Goal: Task Accomplishment & Management: Complete application form

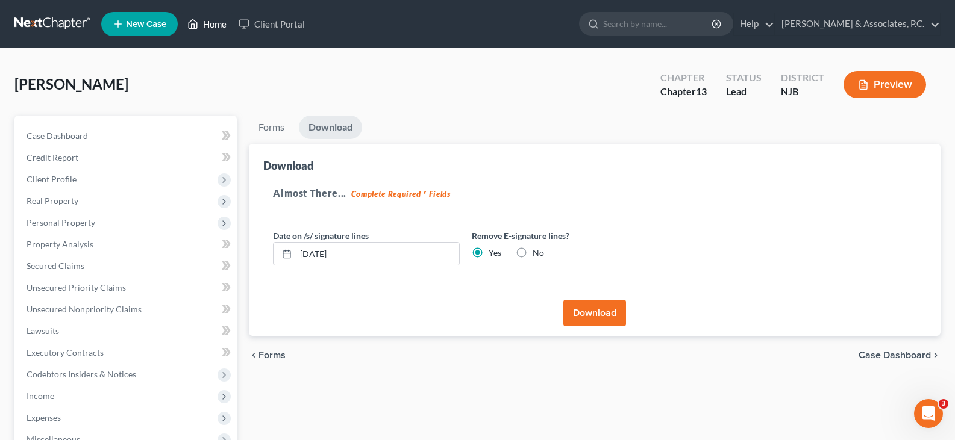
click at [218, 25] on link "Home" at bounding box center [206, 24] width 51 height 22
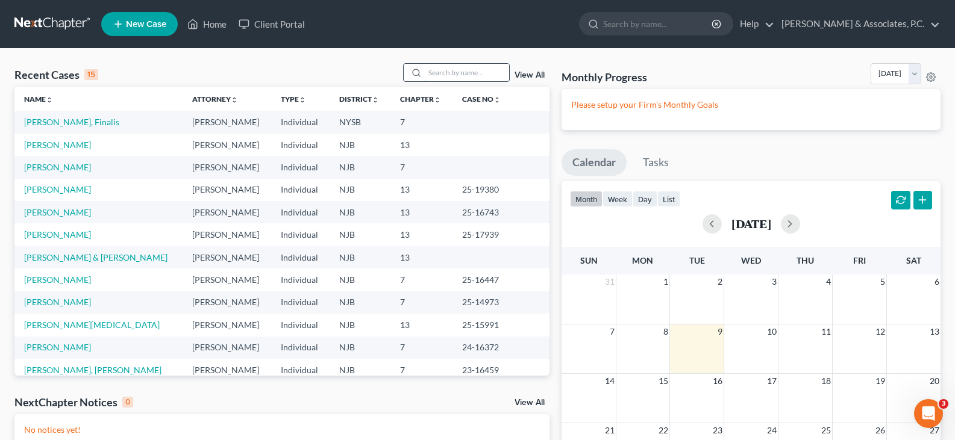
click at [448, 75] on input "search" at bounding box center [467, 72] width 84 height 17
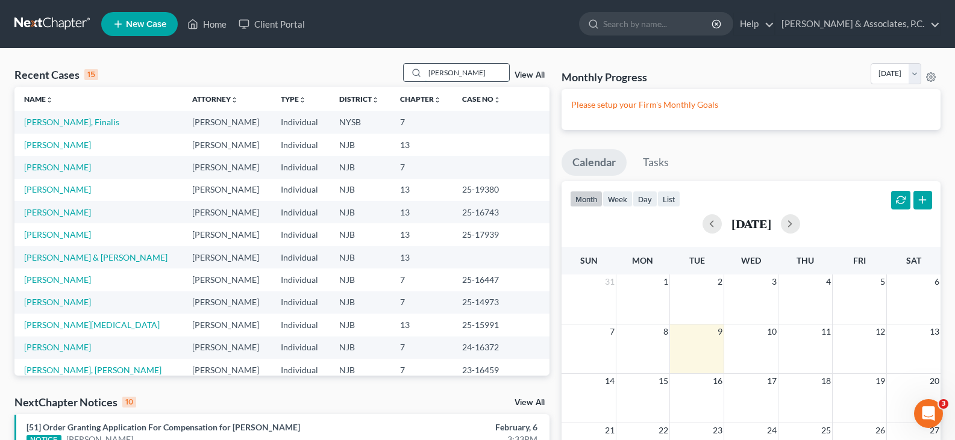
type input "[PERSON_NAME]"
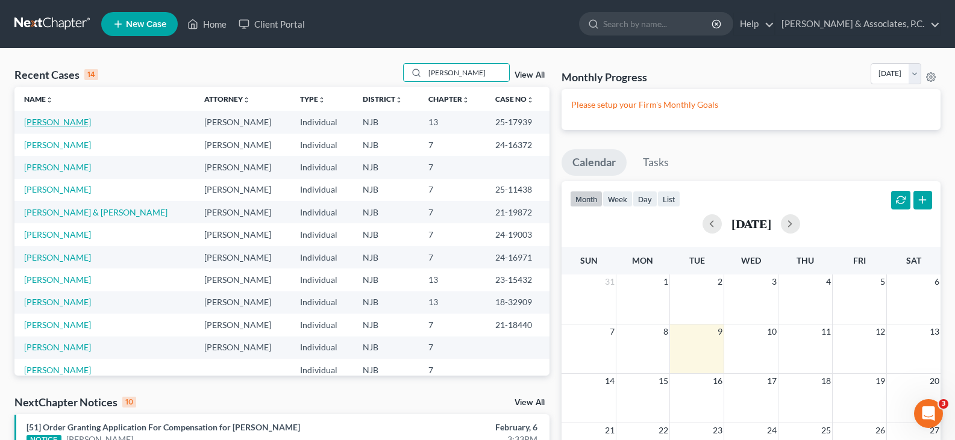
click at [57, 122] on link "[PERSON_NAME]" at bounding box center [57, 122] width 67 height 10
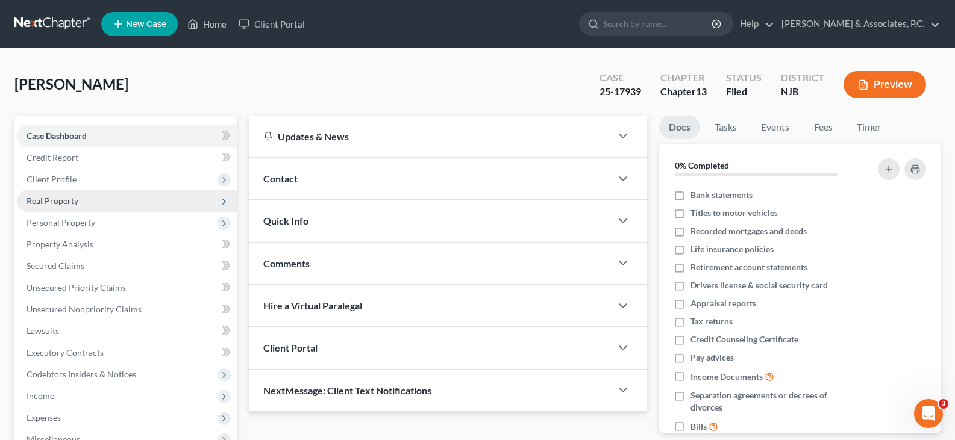
click at [57, 204] on span "Real Property" at bounding box center [53, 201] width 52 height 10
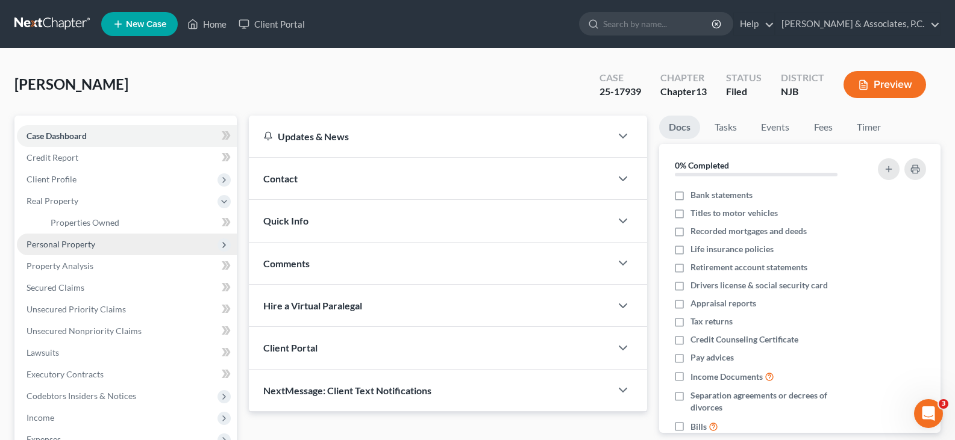
click at [63, 246] on span "Personal Property" at bounding box center [61, 244] width 69 height 10
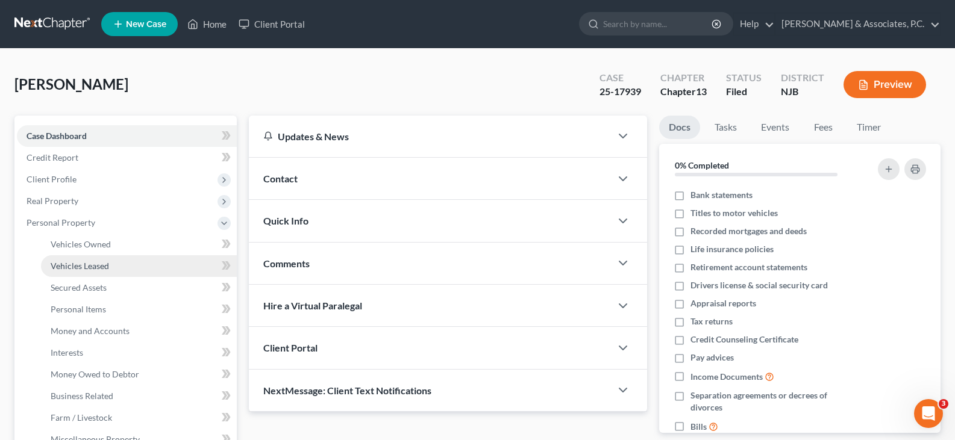
click at [86, 266] on span "Vehicles Leased" at bounding box center [80, 266] width 58 height 10
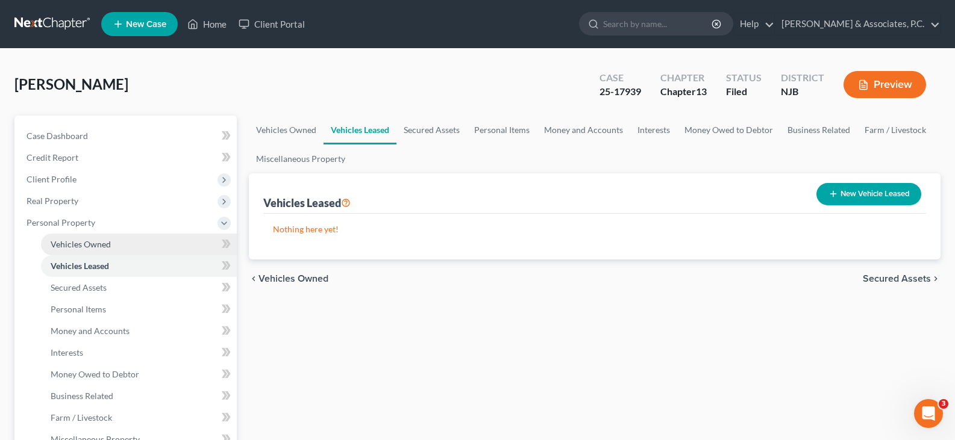
click at [78, 245] on span "Vehicles Owned" at bounding box center [81, 244] width 60 height 10
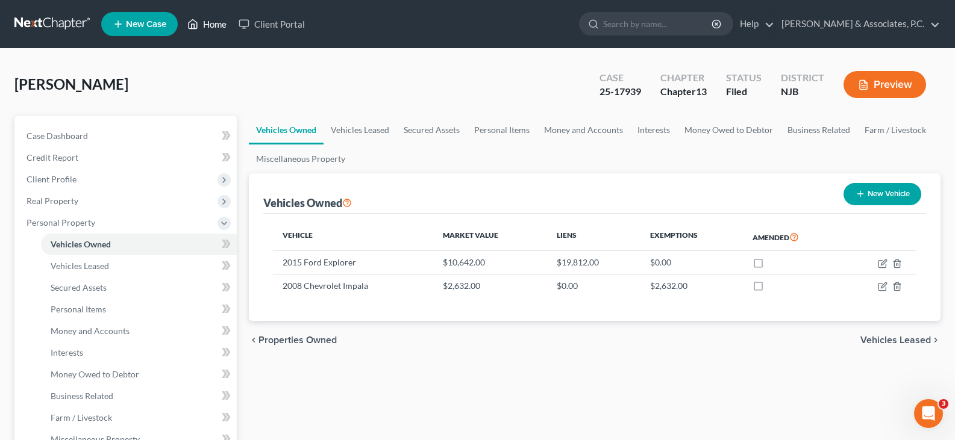
click at [215, 26] on link "Home" at bounding box center [206, 24] width 51 height 22
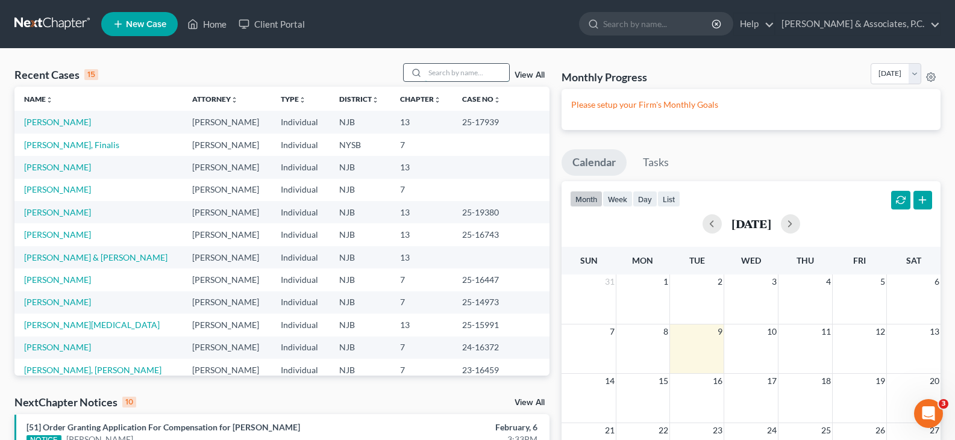
click at [480, 77] on input "search" at bounding box center [467, 72] width 84 height 17
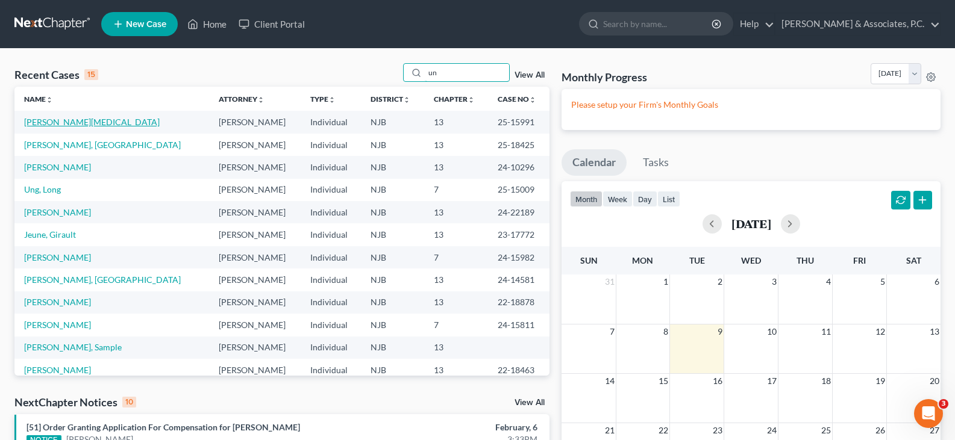
type input "un"
click at [46, 126] on link "[PERSON_NAME][MEDICAL_DATA]" at bounding box center [92, 122] width 136 height 10
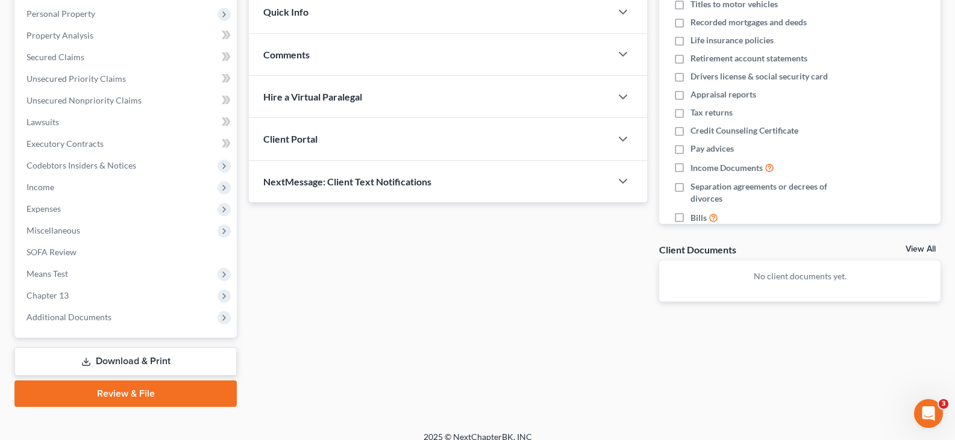
scroll to position [222, 0]
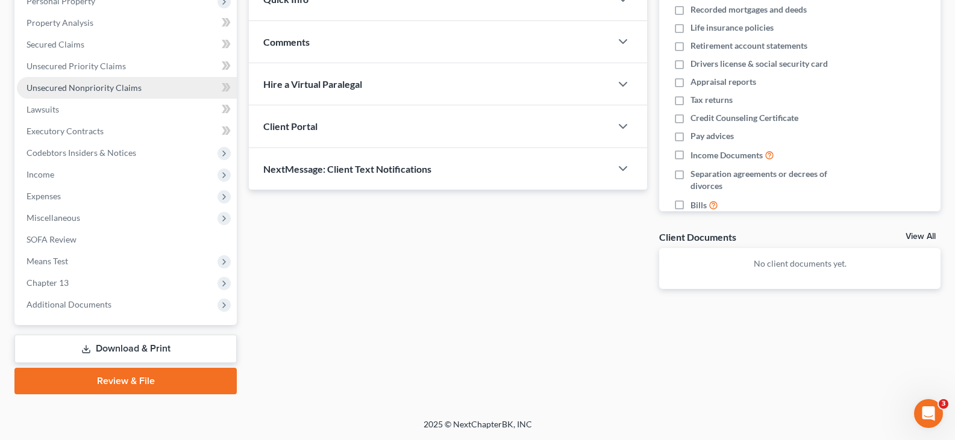
click at [81, 90] on span "Unsecured Nonpriority Claims" at bounding box center [84, 88] width 115 height 10
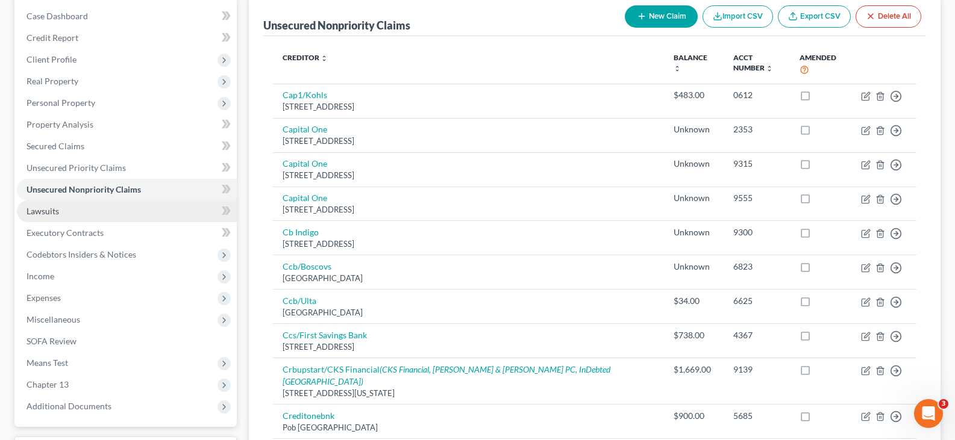
scroll to position [120, 0]
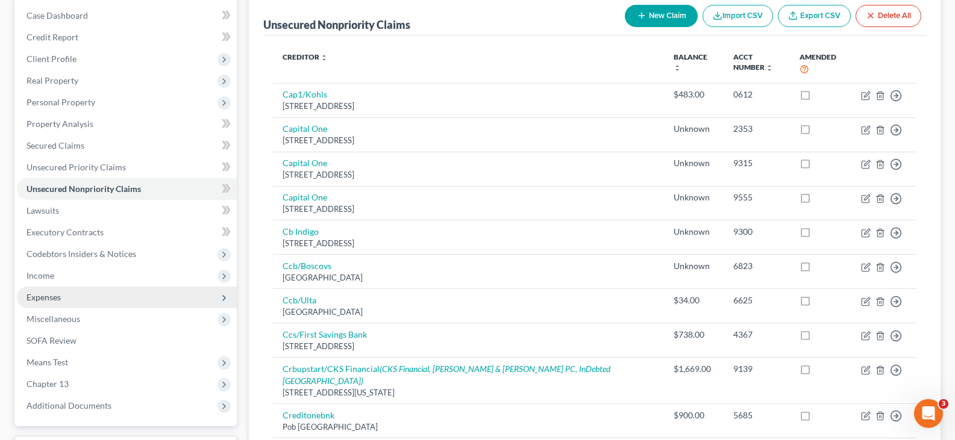
click at [46, 298] on span "Expenses" at bounding box center [44, 297] width 34 height 10
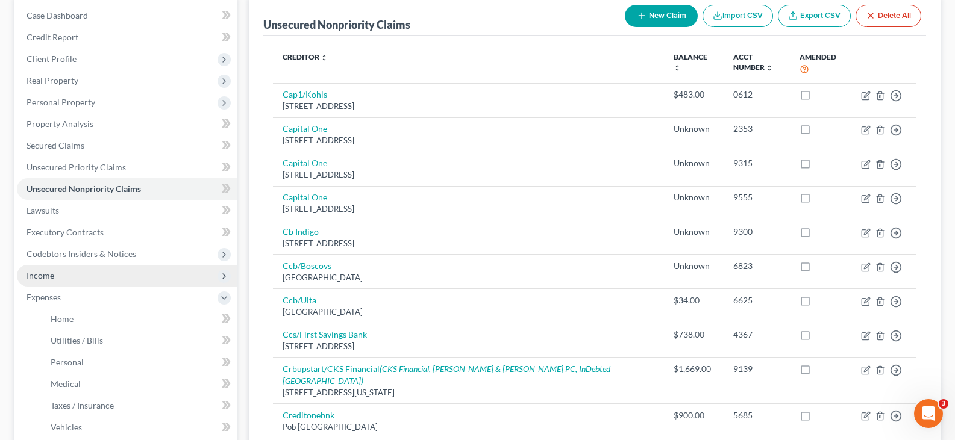
click at [45, 278] on span "Income" at bounding box center [41, 275] width 28 height 10
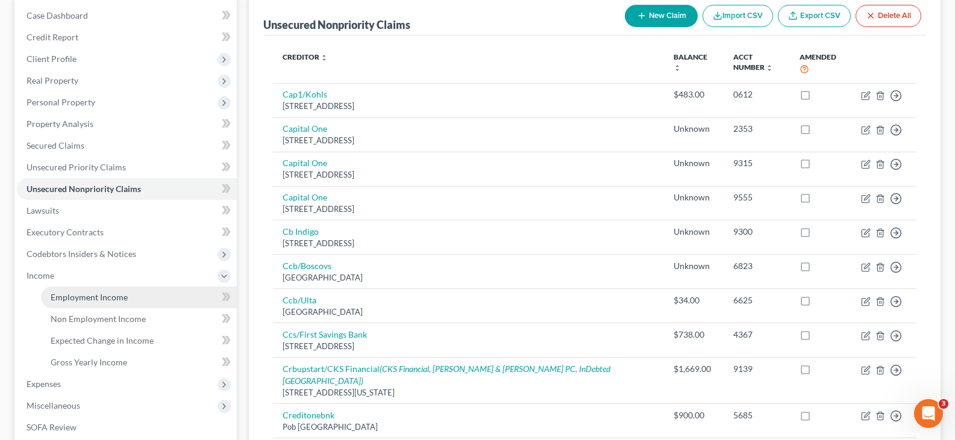
click at [67, 296] on span "Employment Income" at bounding box center [89, 297] width 77 height 10
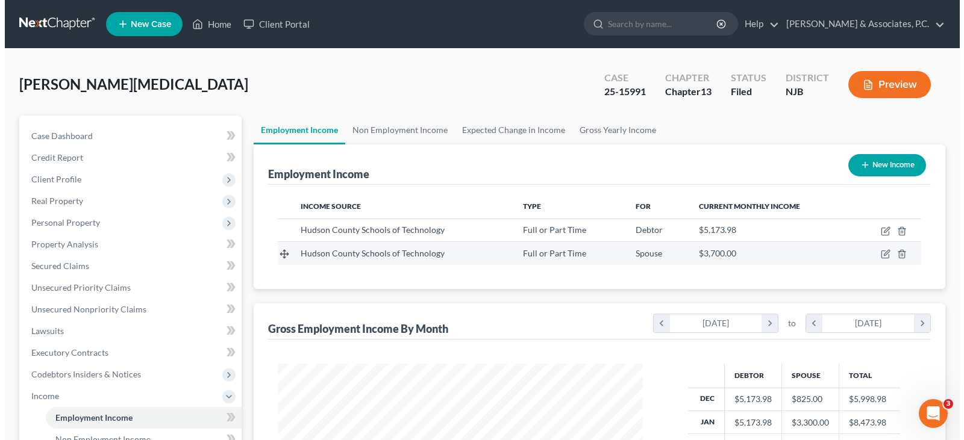
scroll to position [216, 389]
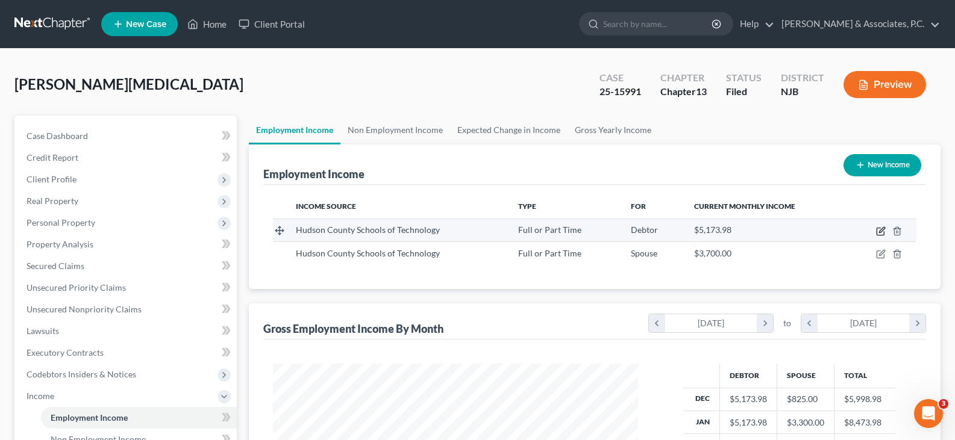
click at [880, 231] on icon "button" at bounding box center [881, 229] width 5 height 5
select select "0"
select select "1"
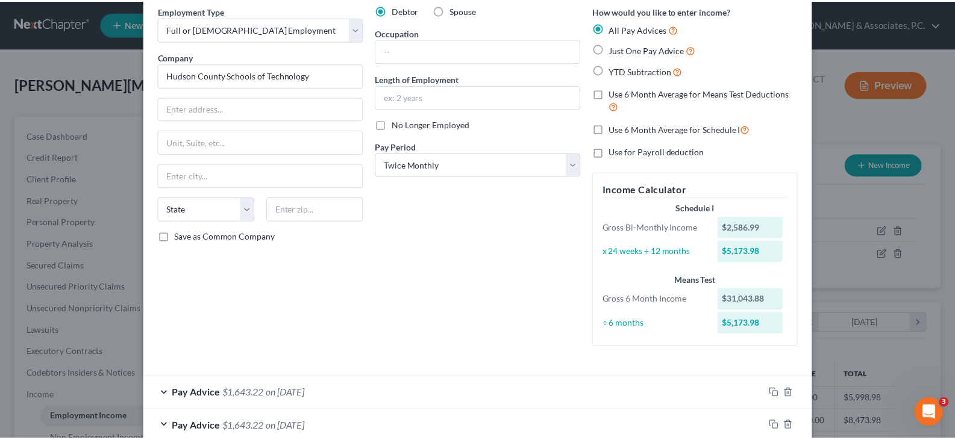
scroll to position [0, 0]
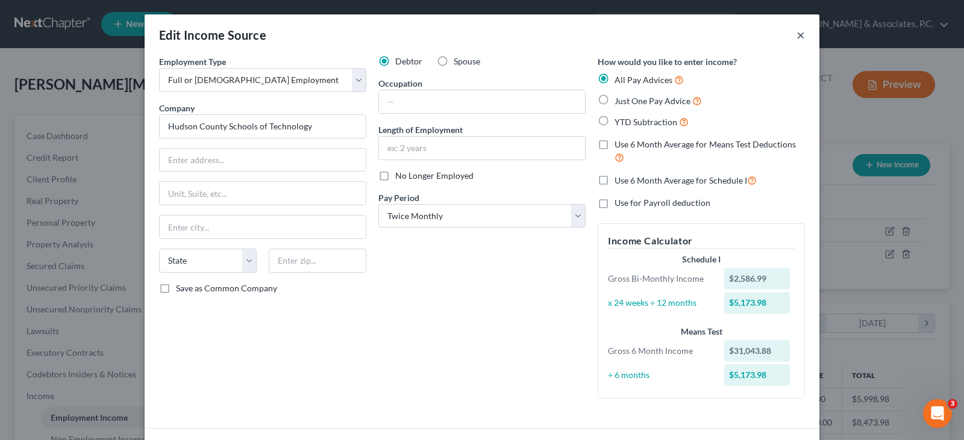
click at [796, 36] on button "×" at bounding box center [800, 35] width 8 height 14
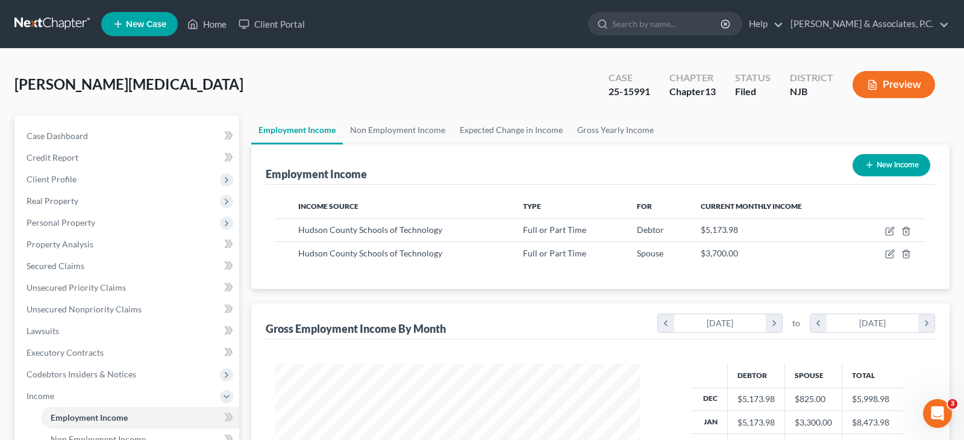
scroll to position [602232, 602058]
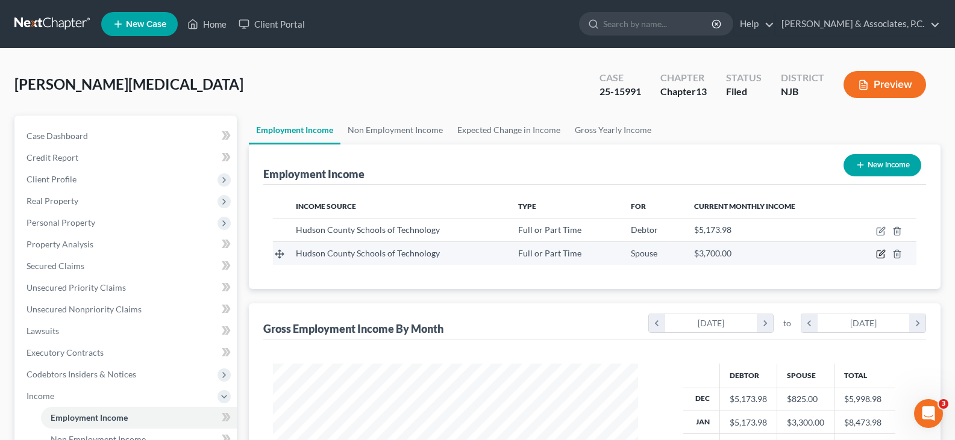
click at [878, 251] on icon "button" at bounding box center [880, 254] width 7 height 7
select select "0"
select select "1"
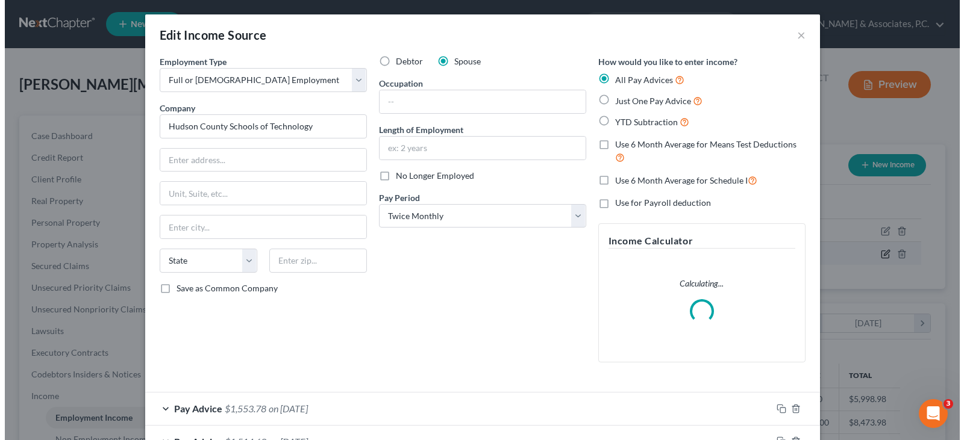
scroll to position [216, 393]
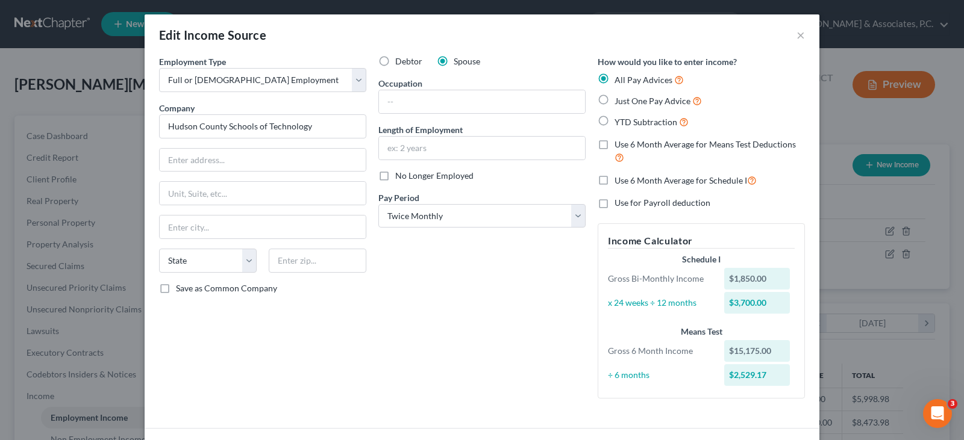
click at [410, 348] on div "Debtor Spouse Occupation Length of Employment No Longer Employed Pay Period * S…" at bounding box center [481, 231] width 219 height 353
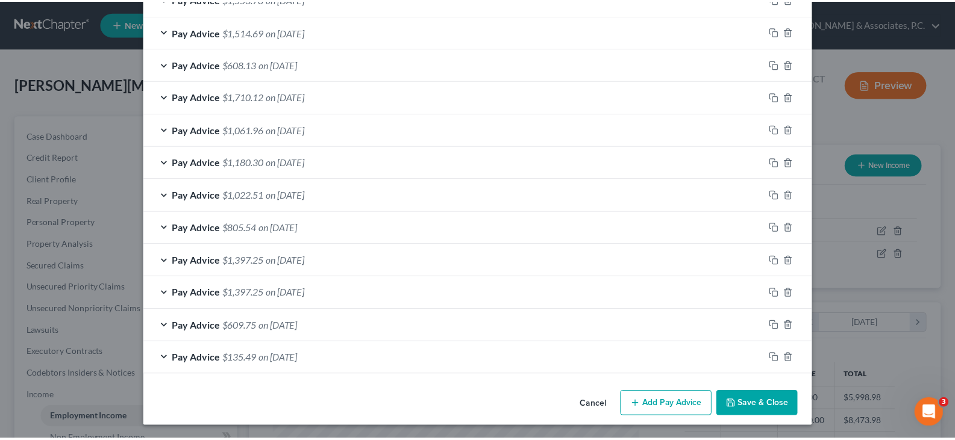
scroll to position [448, 0]
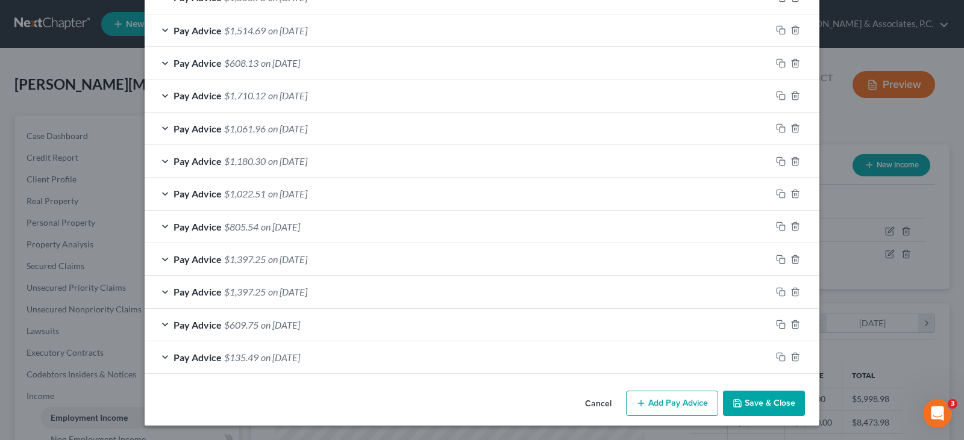
click at [761, 399] on button "Save & Close" at bounding box center [764, 403] width 82 height 25
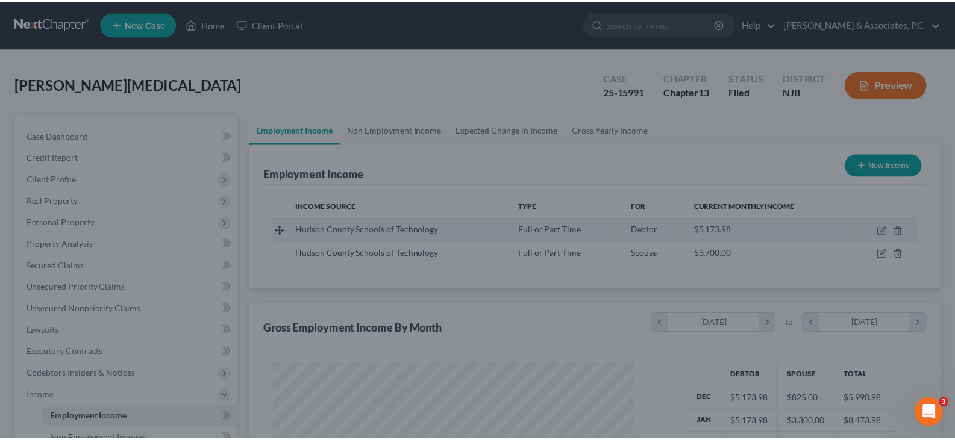
scroll to position [602232, 602058]
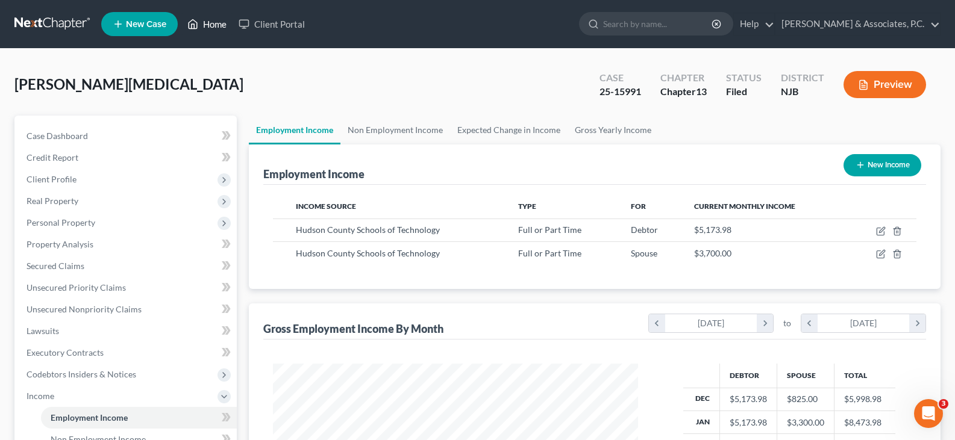
click at [213, 25] on link "Home" at bounding box center [206, 24] width 51 height 22
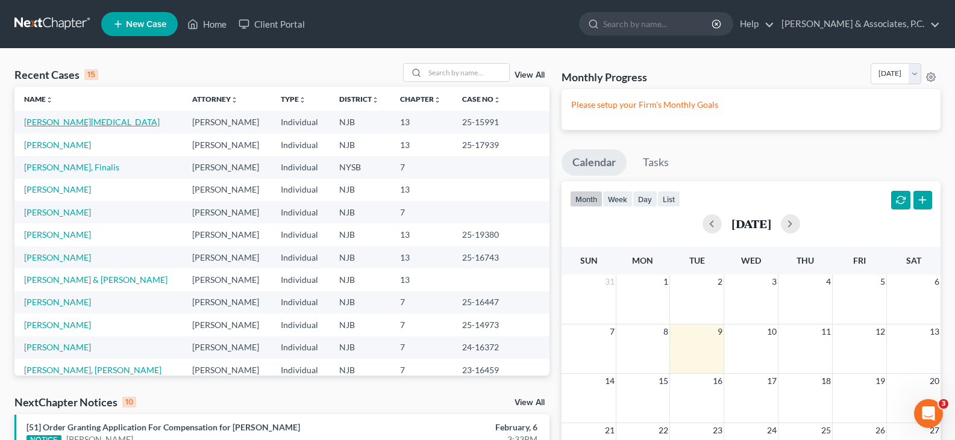
click at [51, 122] on link "[PERSON_NAME][MEDICAL_DATA]" at bounding box center [92, 122] width 136 height 10
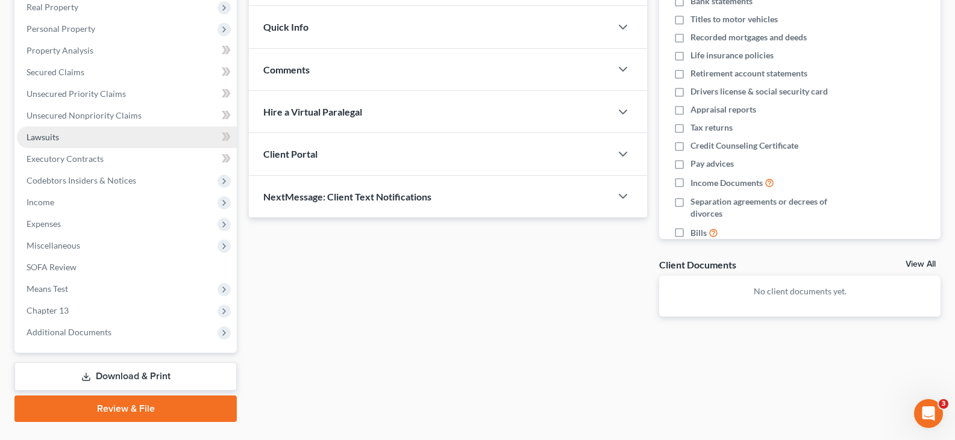
scroll to position [222, 0]
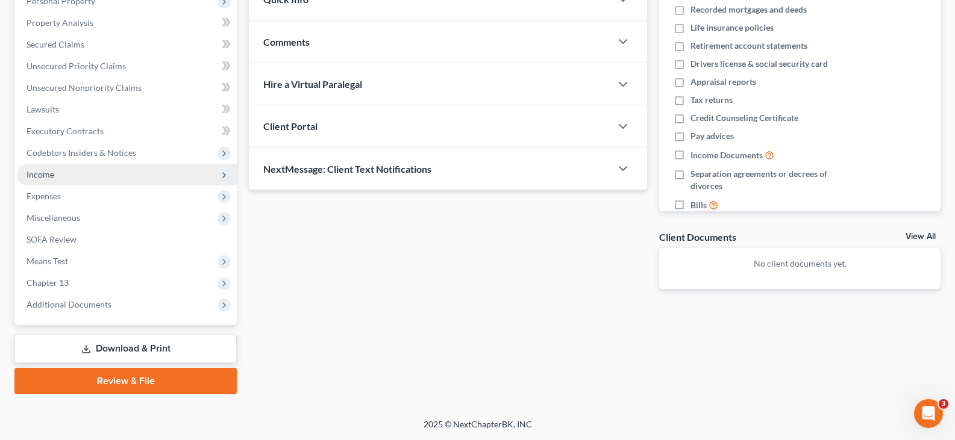
click at [50, 170] on span "Income" at bounding box center [41, 174] width 28 height 10
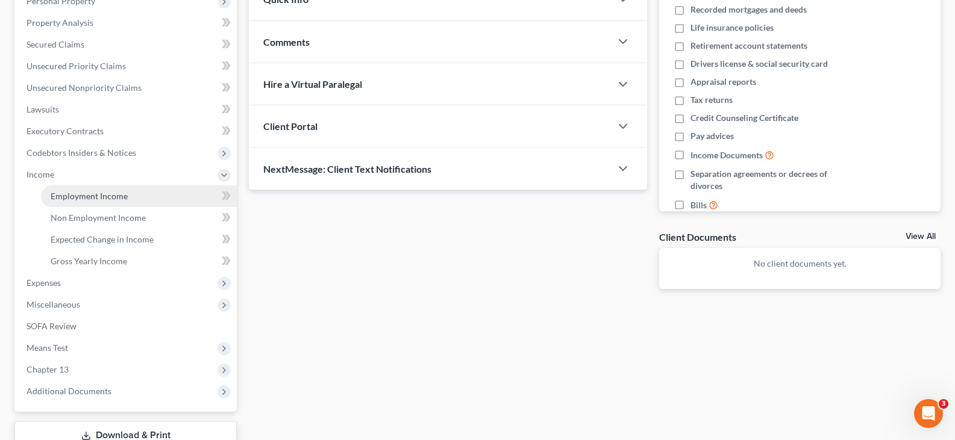
click at [80, 196] on span "Employment Income" at bounding box center [89, 196] width 77 height 10
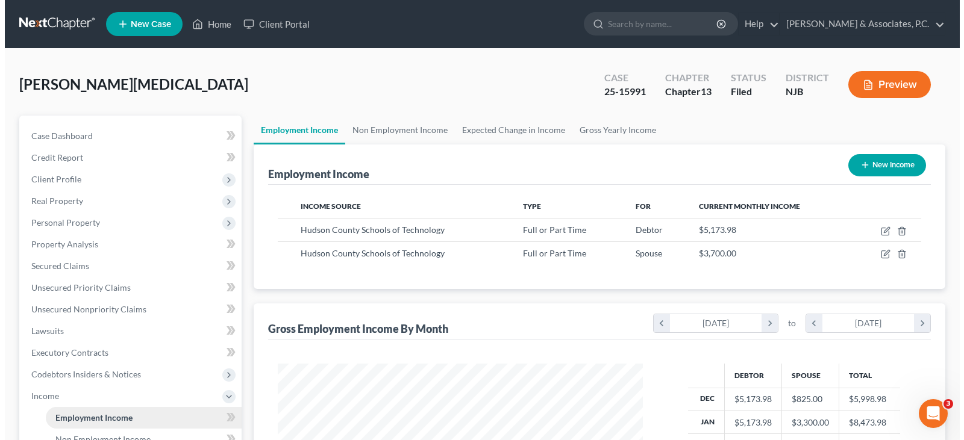
scroll to position [216, 389]
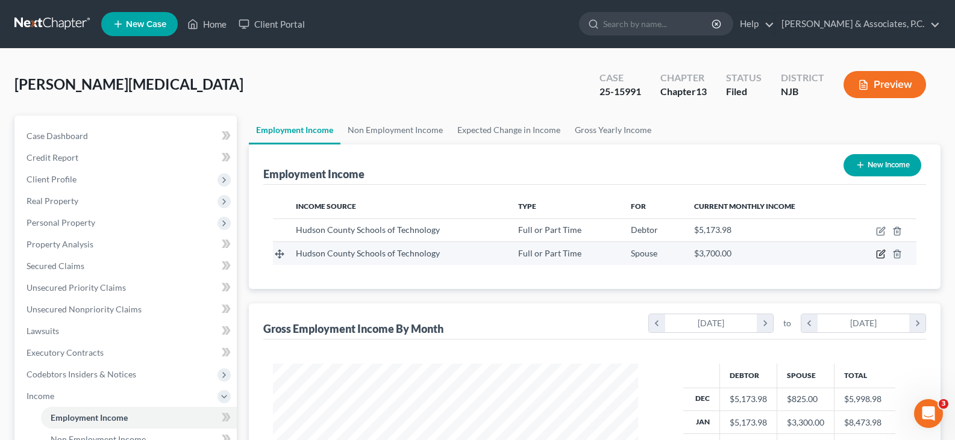
click at [881, 250] on icon "button" at bounding box center [881, 254] width 10 height 10
select select "0"
select select "1"
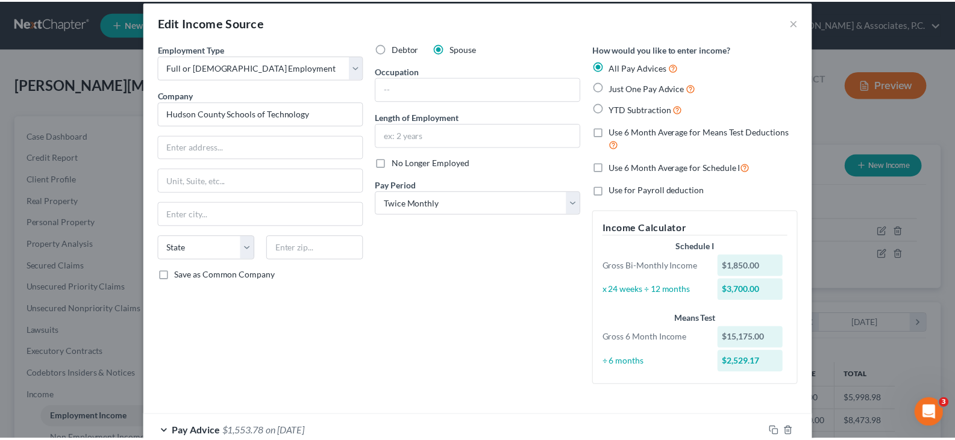
scroll to position [0, 0]
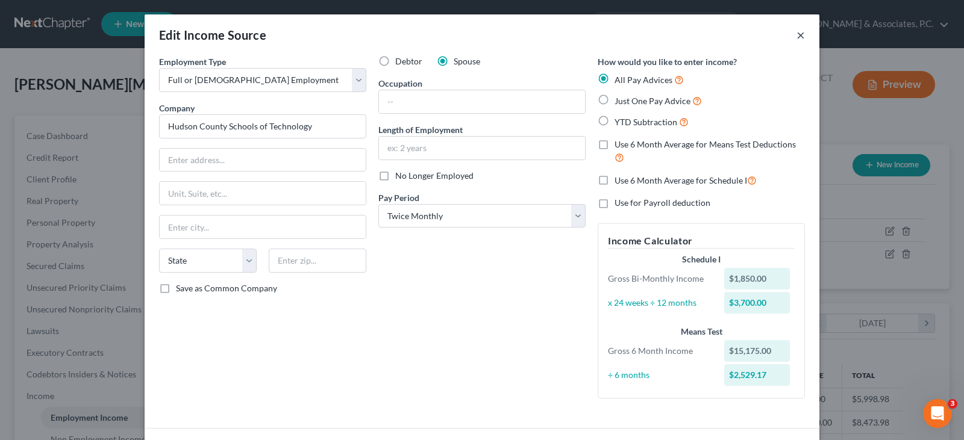
click at [796, 34] on button "×" at bounding box center [800, 35] width 8 height 14
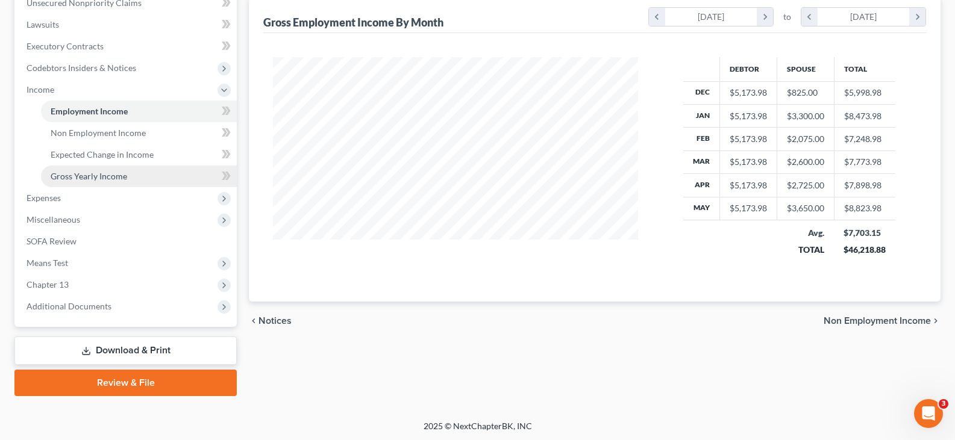
scroll to position [308, 0]
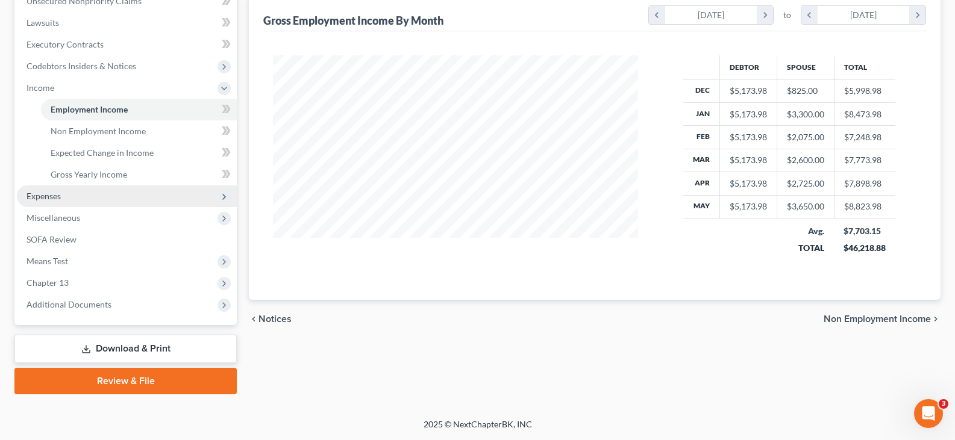
click at [45, 196] on span "Expenses" at bounding box center [44, 196] width 34 height 10
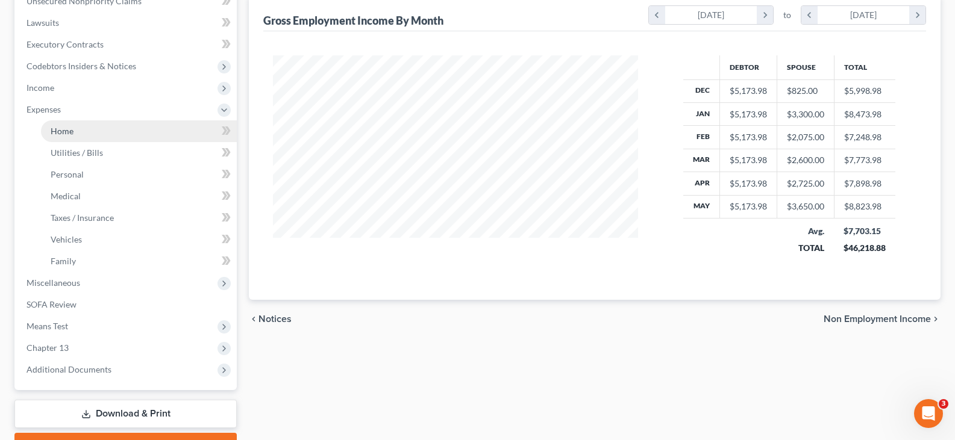
click at [59, 134] on span "Home" at bounding box center [62, 131] width 23 height 10
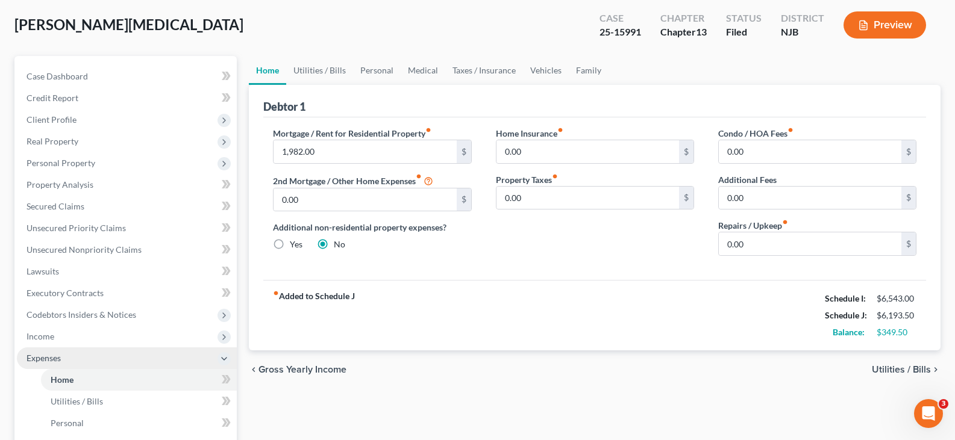
scroll to position [241, 0]
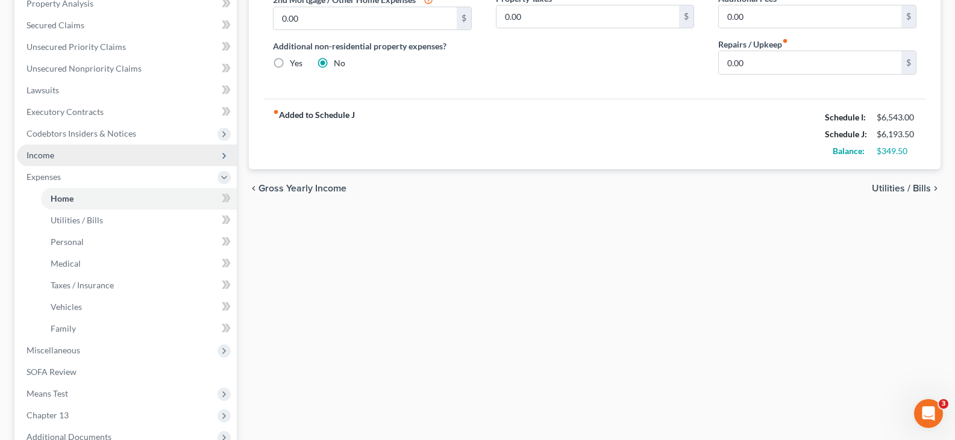
click at [45, 154] on span "Income" at bounding box center [41, 155] width 28 height 10
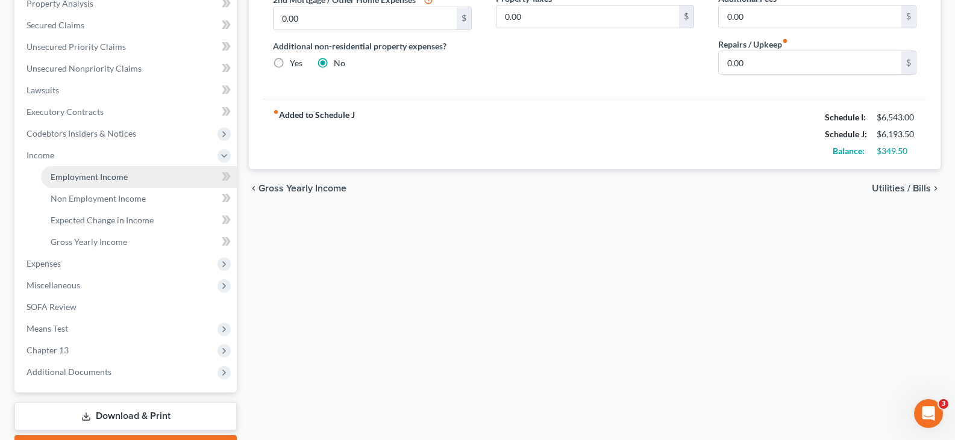
click at [75, 175] on span "Employment Income" at bounding box center [89, 177] width 77 height 10
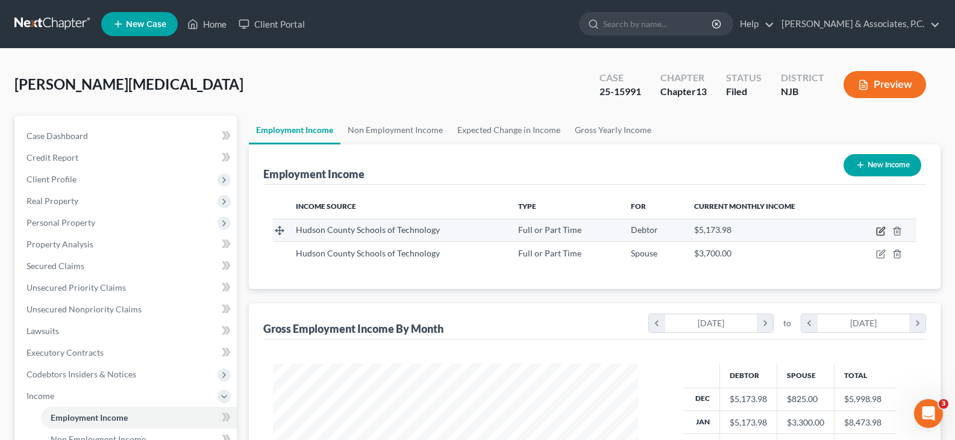
click at [879, 228] on icon "button" at bounding box center [880, 231] width 7 height 7
select select "0"
select select "1"
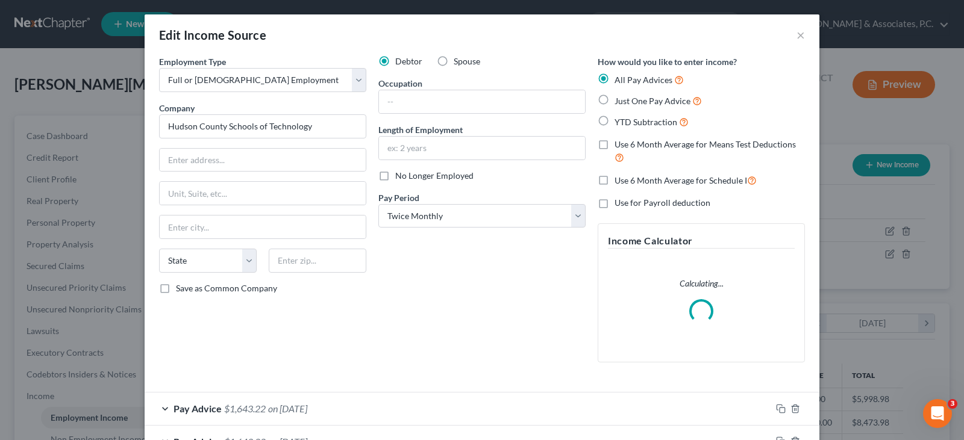
scroll to position [216, 393]
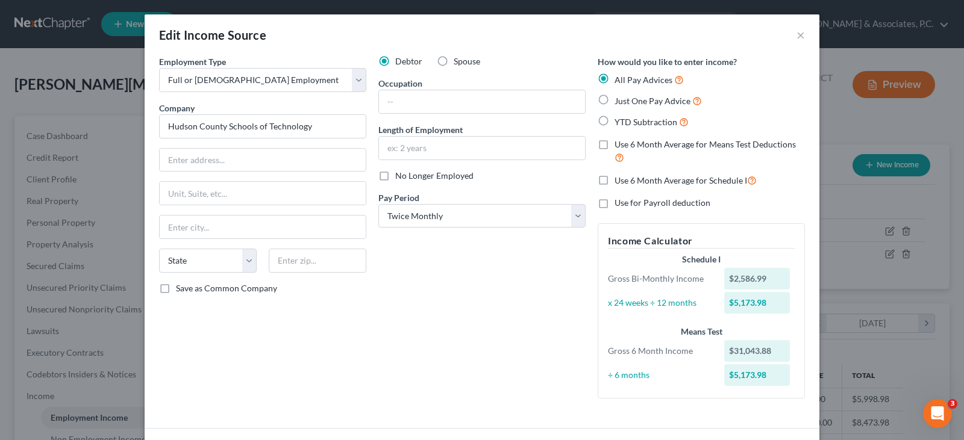
click at [379, 275] on div "Debtor Spouse Occupation Length of Employment No Longer Employed Pay Period * S…" at bounding box center [481, 231] width 219 height 353
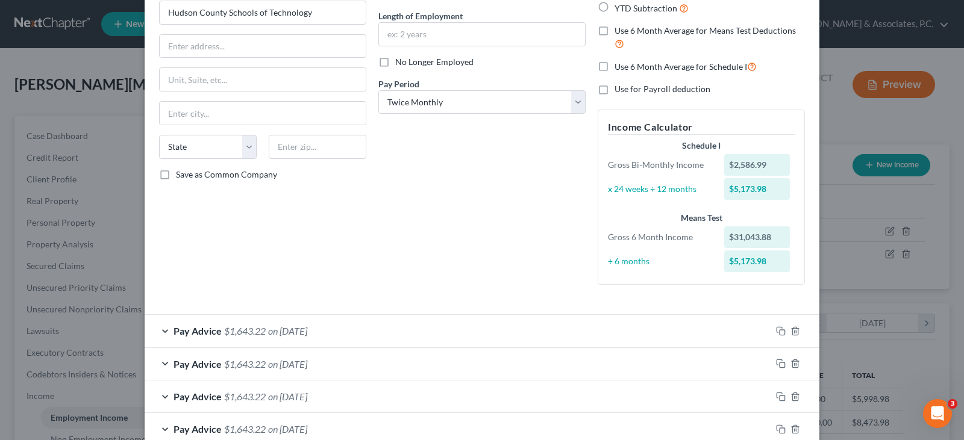
scroll to position [86, 0]
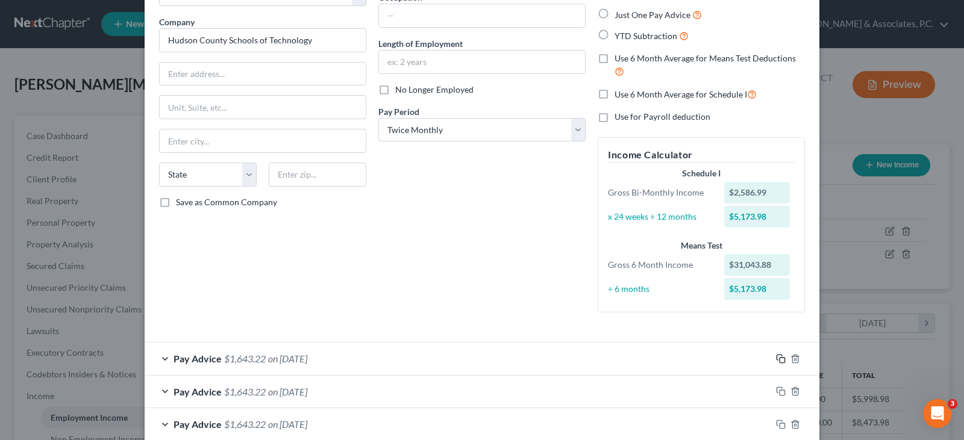
drag, startPoint x: 778, startPoint y: 357, endPoint x: 481, endPoint y: 278, distance: 307.9
click at [777, 357] on icon "button" at bounding box center [781, 359] width 10 height 10
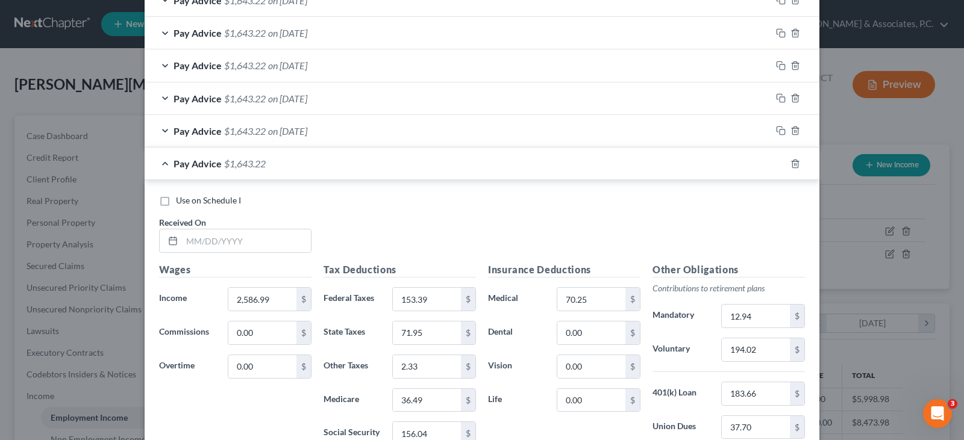
scroll to position [749, 0]
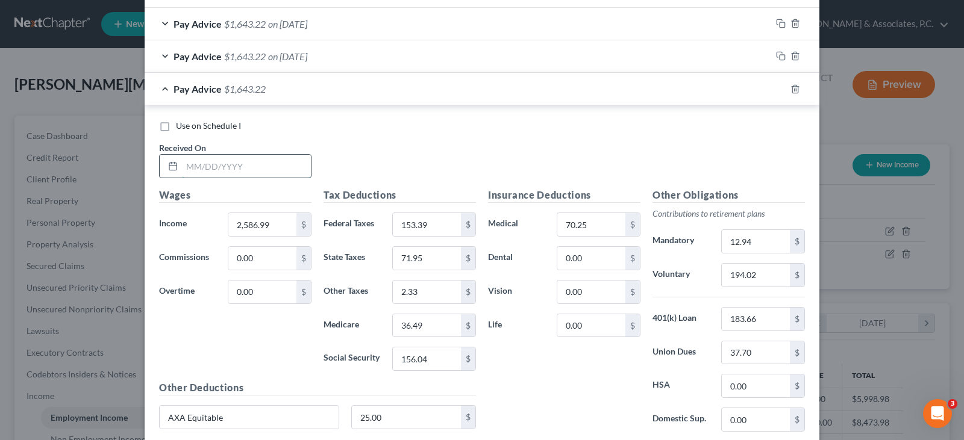
click at [231, 173] on input "text" at bounding box center [246, 166] width 129 height 23
type input "[DATE]"
click at [276, 228] on input "2,586.99" at bounding box center [262, 224] width 68 height 23
type input "2,586.99"
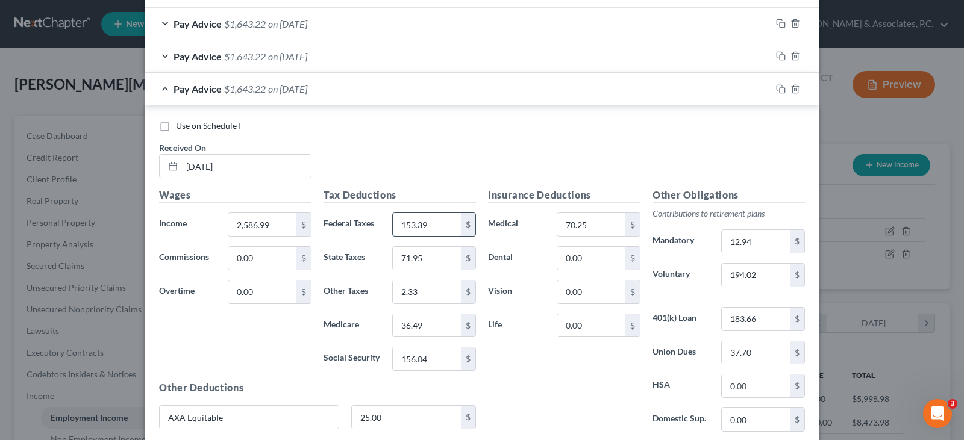
click at [424, 225] on input "153.39" at bounding box center [427, 224] width 68 height 23
type input "158.04"
click at [434, 355] on input "156.04" at bounding box center [427, 359] width 68 height 23
type input "161.17"
click at [439, 327] on input "36.49" at bounding box center [427, 325] width 68 height 23
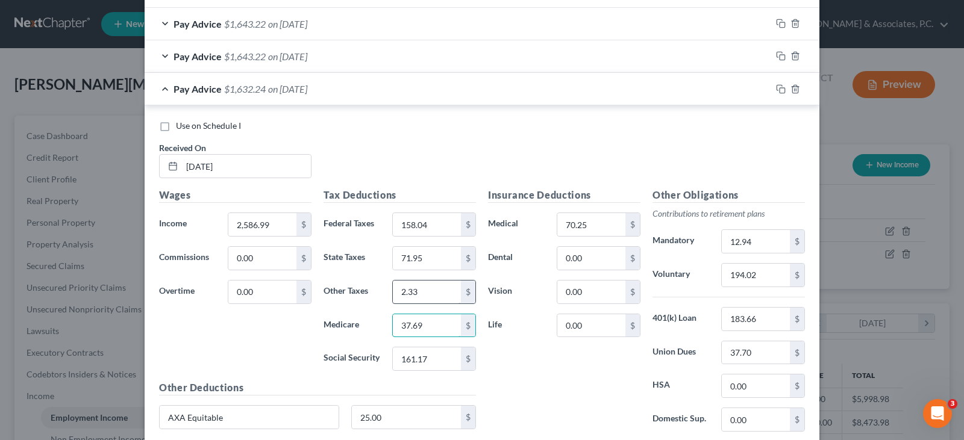
type input "37.69"
click at [425, 293] on input "2.33" at bounding box center [427, 292] width 68 height 23
type input "20.16"
click at [432, 254] on input "71.95" at bounding box center [427, 258] width 68 height 23
type input "76.58"
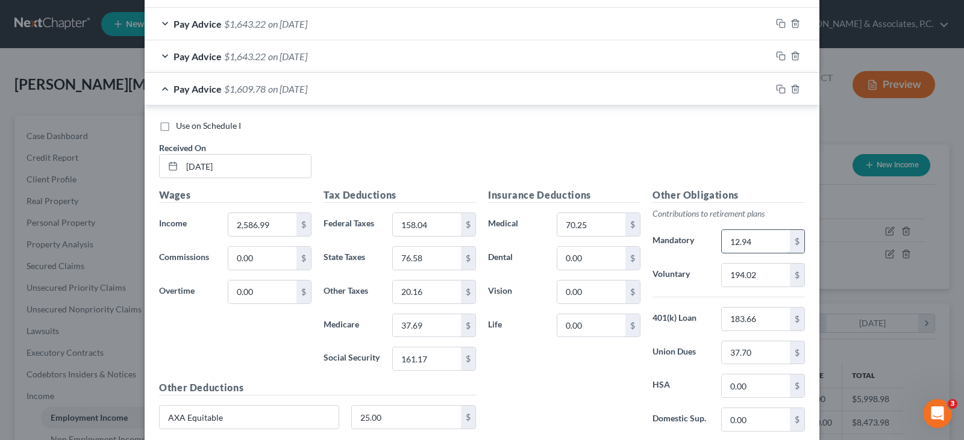
click at [755, 246] on input "12.94" at bounding box center [756, 241] width 68 height 23
type input "13.35"
click at [768, 269] on input "194.02" at bounding box center [756, 275] width 68 height 23
type input "200.23"
click at [763, 325] on input "183.66" at bounding box center [756, 319] width 68 height 23
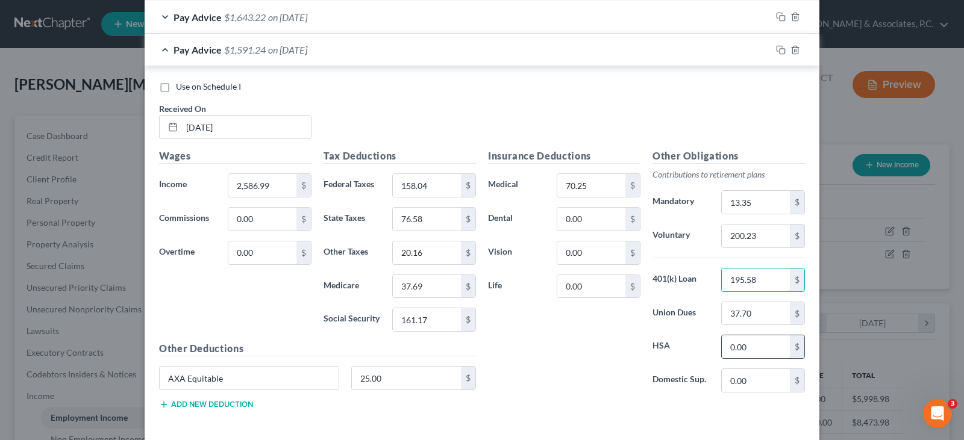
scroll to position [809, 0]
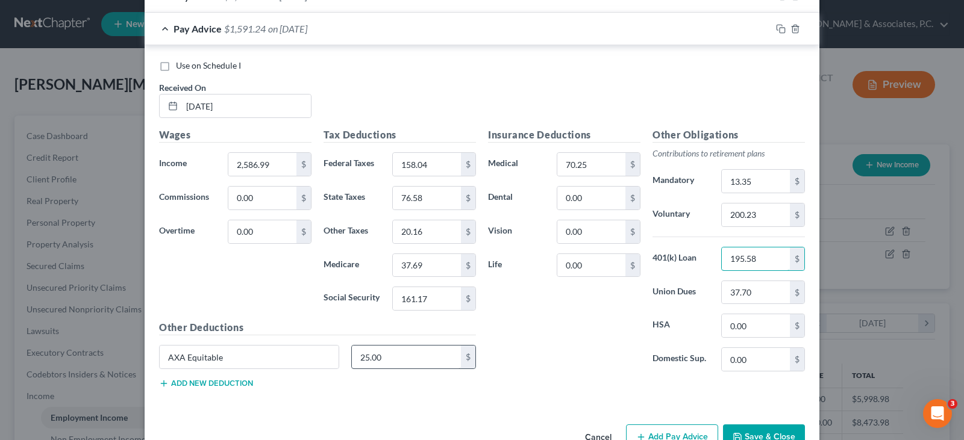
type input "195.58"
click at [405, 357] on input "25.00" at bounding box center [407, 357] width 110 height 23
click at [756, 292] on input "37.70" at bounding box center [756, 292] width 68 height 23
type input "0.00"
click at [777, 27] on icon "button" at bounding box center [781, 29] width 10 height 10
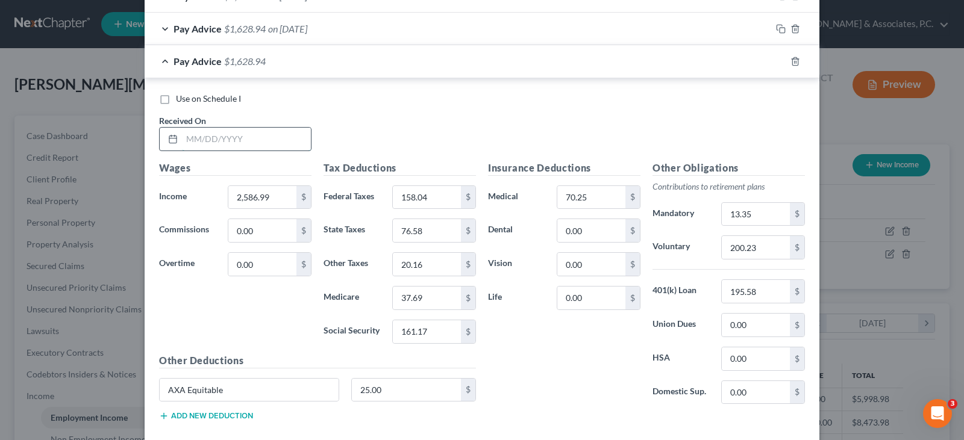
click at [289, 143] on input "text" at bounding box center [246, 139] width 129 height 23
click at [790, 63] on icon "button" at bounding box center [795, 62] width 10 height 10
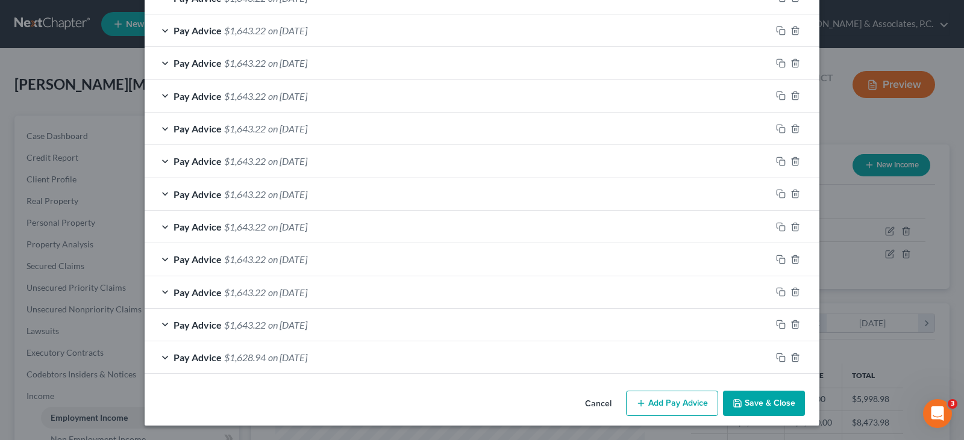
scroll to position [480, 0]
click at [252, 358] on span "$1,628.94" at bounding box center [245, 357] width 42 height 11
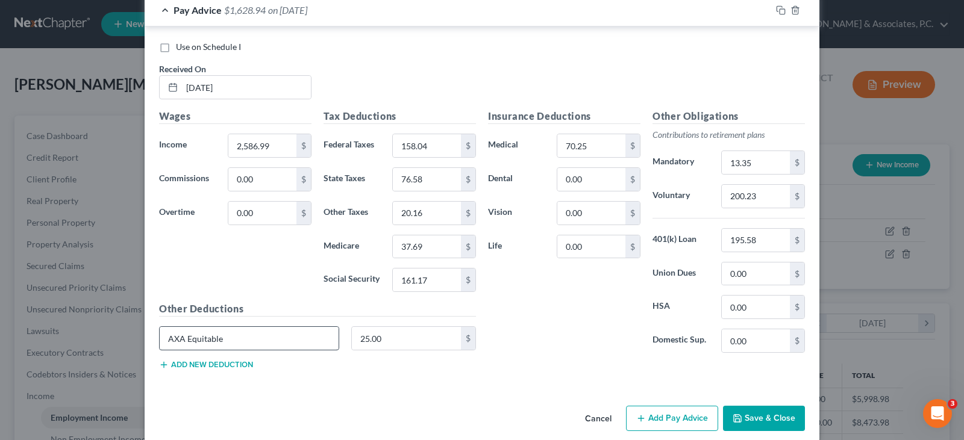
scroll to position [843, 0]
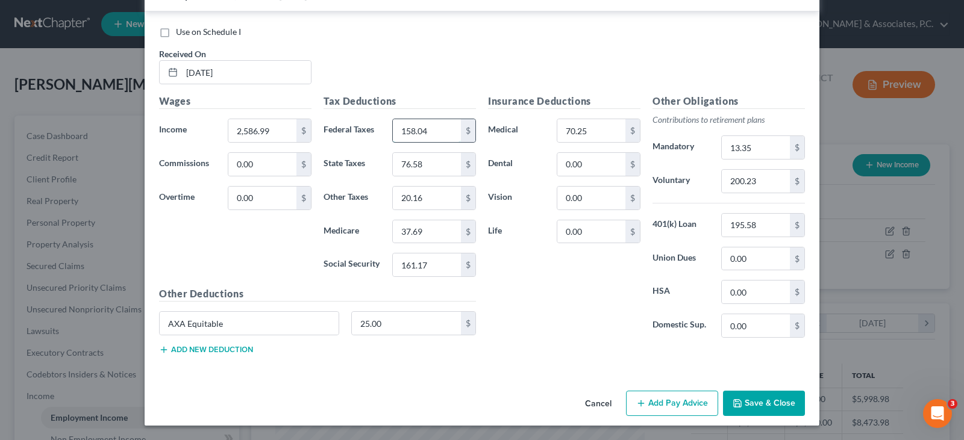
click at [435, 133] on input "158.04" at bounding box center [427, 130] width 68 height 23
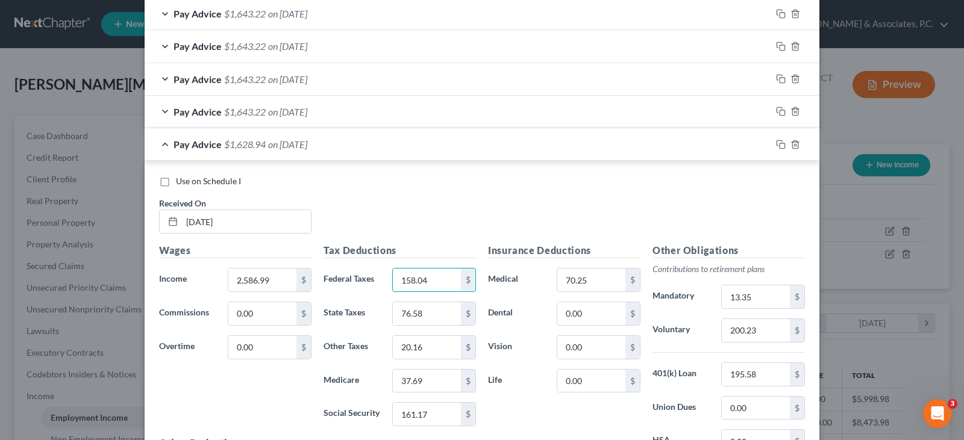
scroll to position [662, 0]
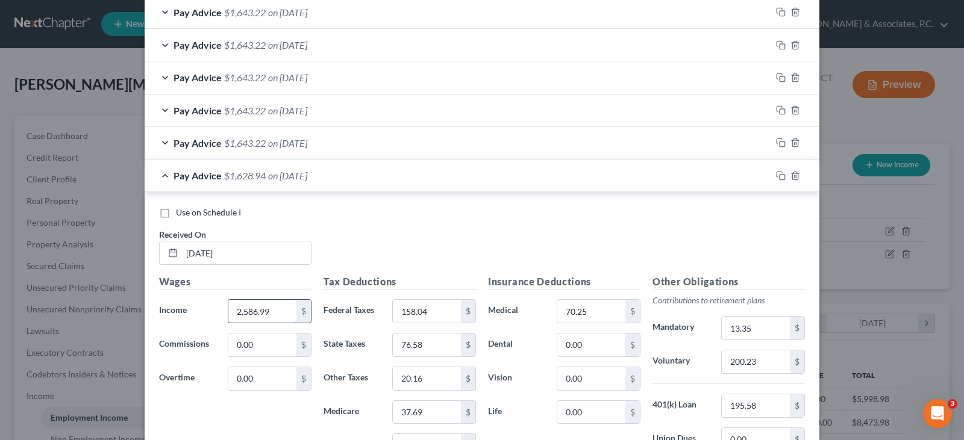
click at [272, 307] on input "2,586.99" at bounding box center [262, 311] width 68 height 23
type input "2,669.73"
click at [263, 350] on input "0.00" at bounding box center [262, 345] width 68 height 23
drag, startPoint x: 775, startPoint y: 176, endPoint x: 753, endPoint y: 172, distance: 22.1
click at [776, 175] on icon "button" at bounding box center [781, 176] width 10 height 10
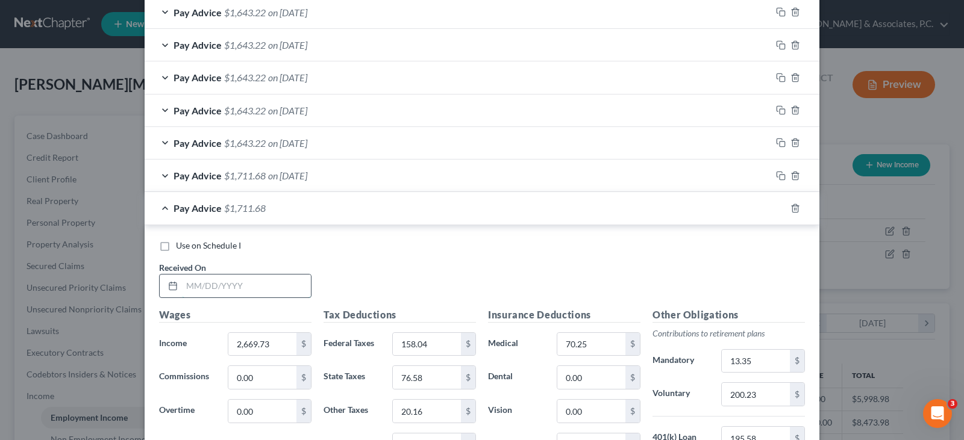
click at [269, 292] on input "text" at bounding box center [246, 286] width 129 height 23
type input "[DATE]"
click at [385, 247] on div "Use on Schedule I" at bounding box center [482, 246] width 646 height 12
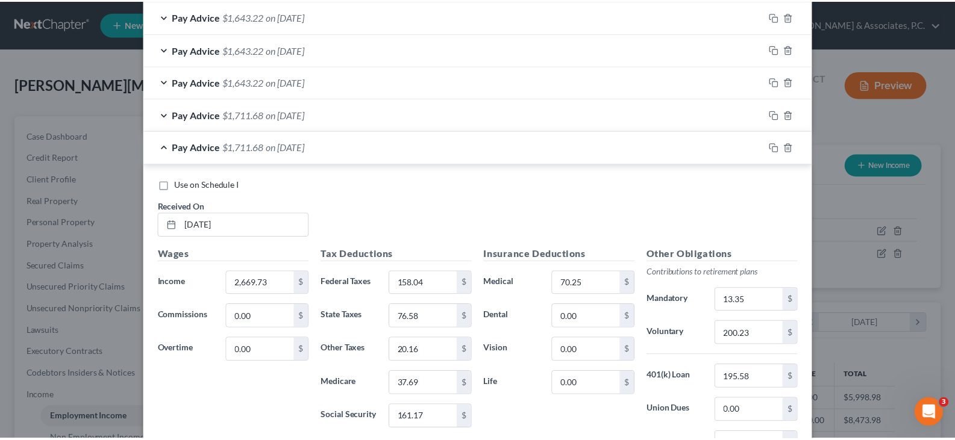
scroll to position [843, 0]
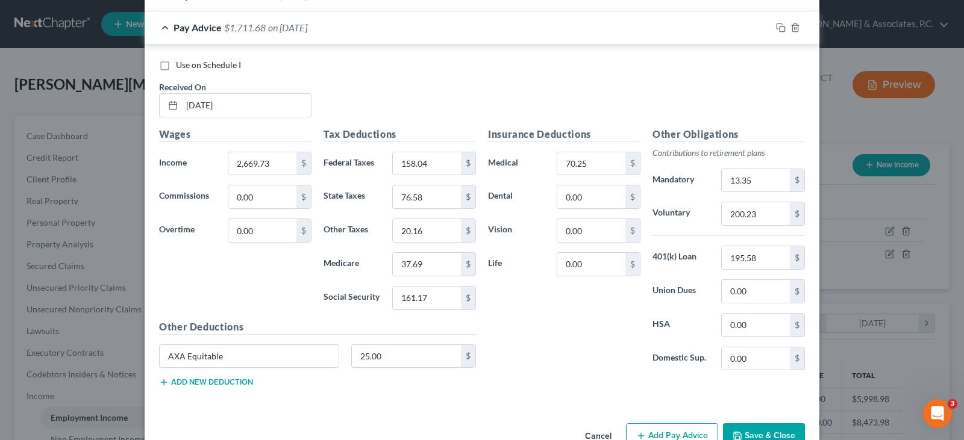
drag, startPoint x: 746, startPoint y: 433, endPoint x: 693, endPoint y: 393, distance: 66.3
click at [746, 433] on button "Save & Close" at bounding box center [764, 436] width 82 height 25
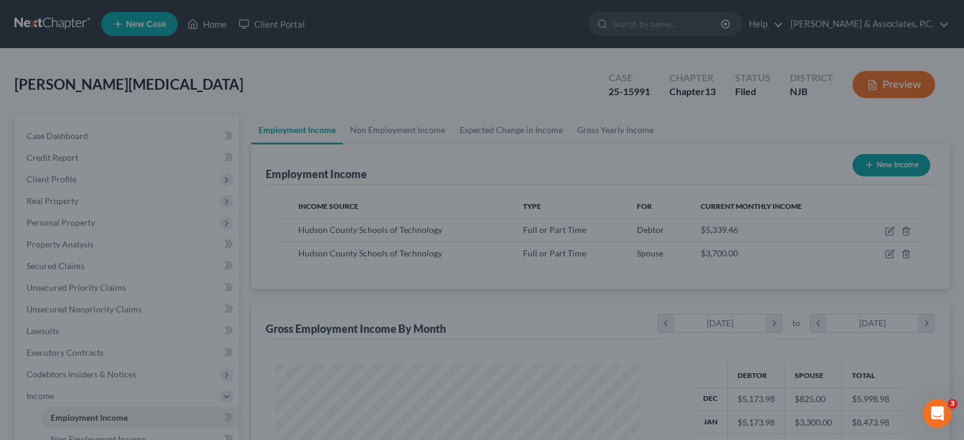
scroll to position [602232, 602058]
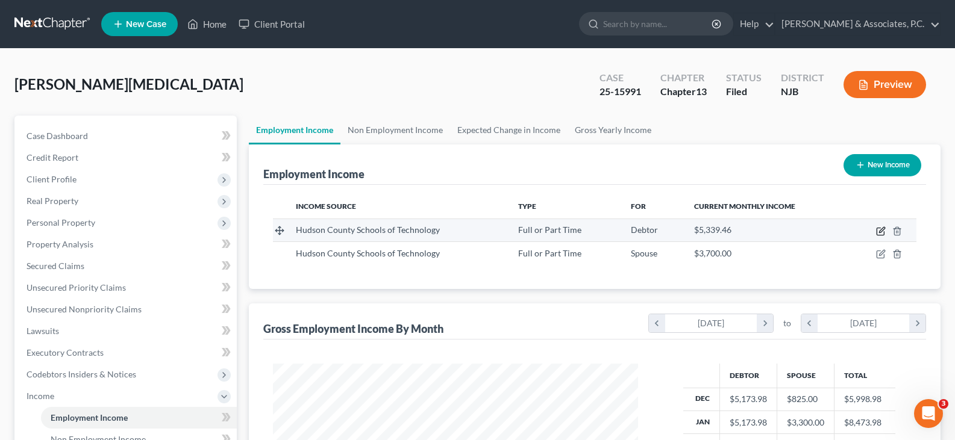
click at [878, 229] on icon "button" at bounding box center [881, 232] width 10 height 10
select select "0"
select select "1"
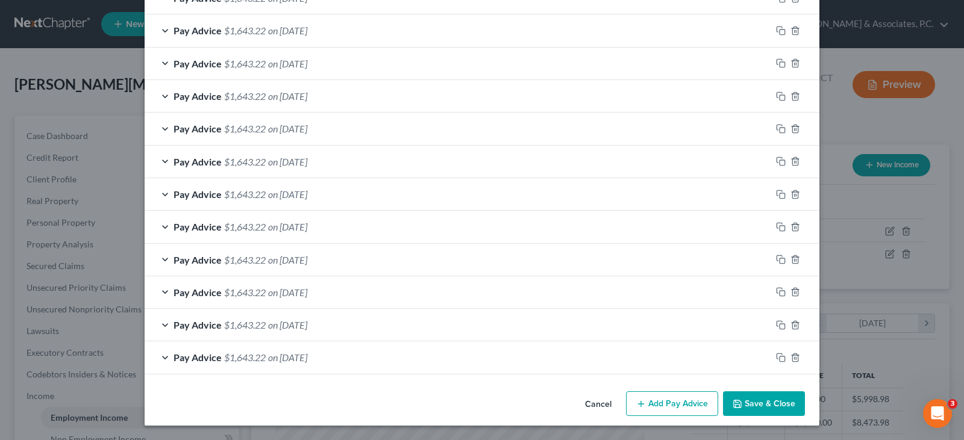
scroll to position [175, 0]
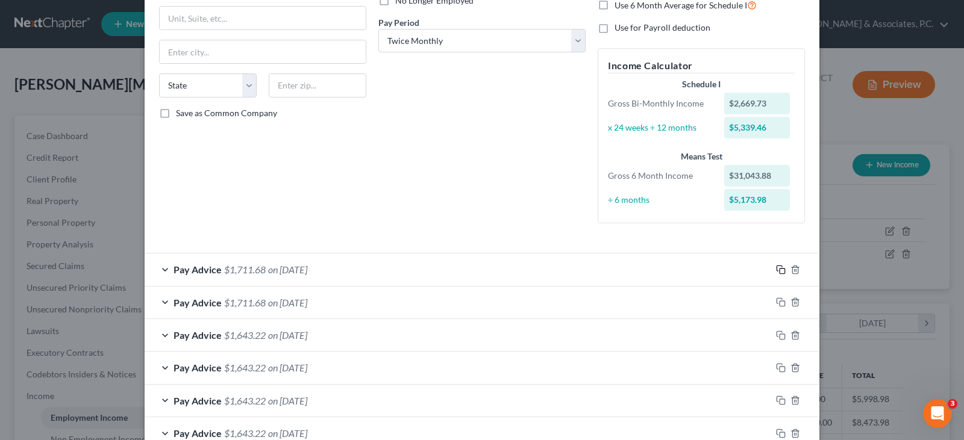
click at [777, 270] on icon "button" at bounding box center [781, 270] width 10 height 10
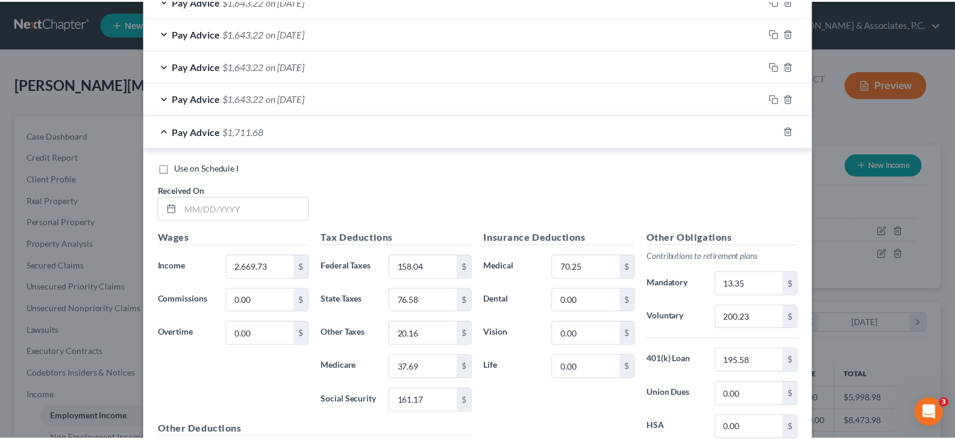
scroll to position [898, 0]
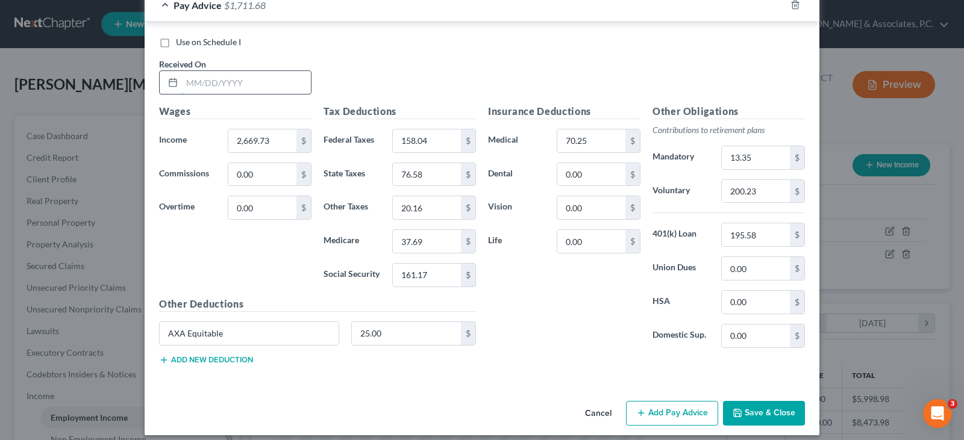
click at [204, 90] on input "text" at bounding box center [246, 82] width 129 height 23
type input "[DATE]"
click at [780, 414] on button "Save & Close" at bounding box center [764, 413] width 82 height 25
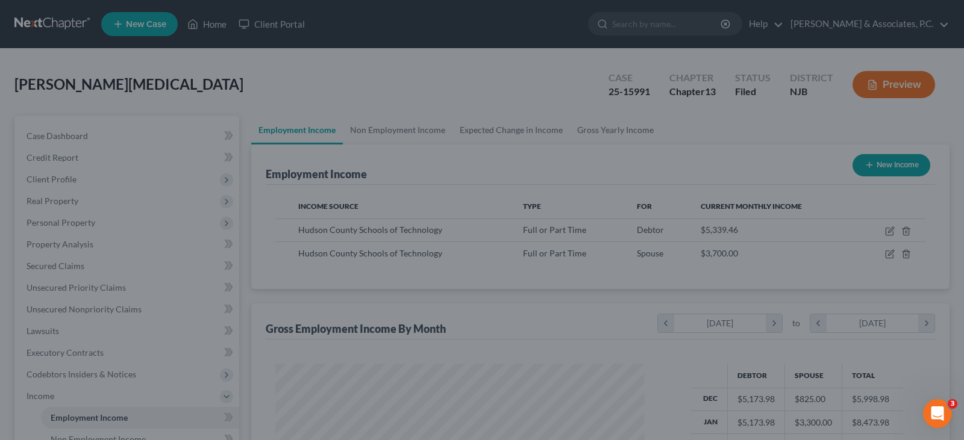
scroll to position [602232, 602058]
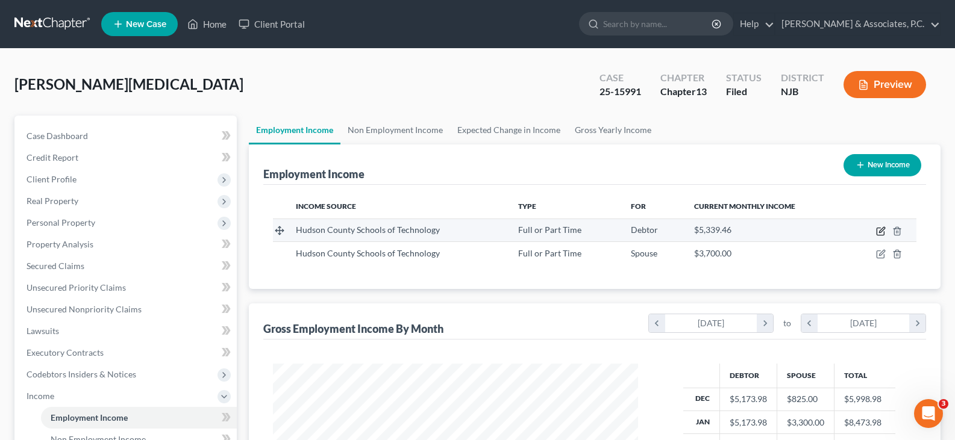
click at [879, 227] on icon "button" at bounding box center [881, 232] width 10 height 10
select select "0"
select select "1"
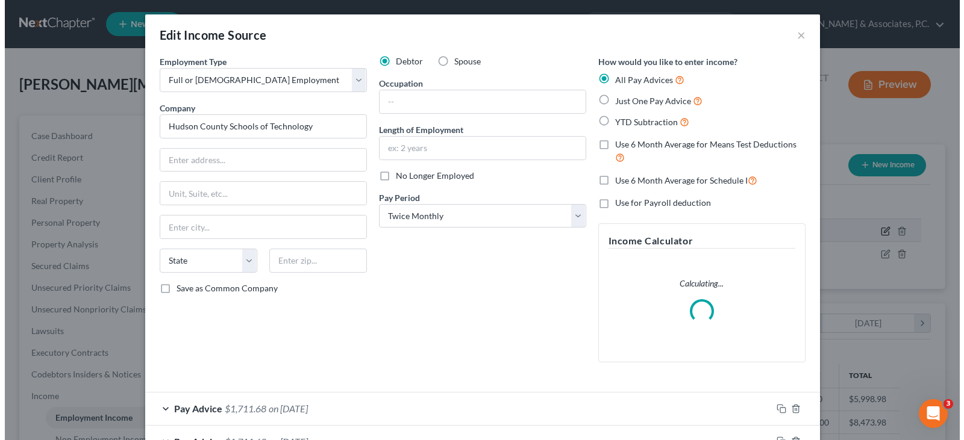
scroll to position [216, 393]
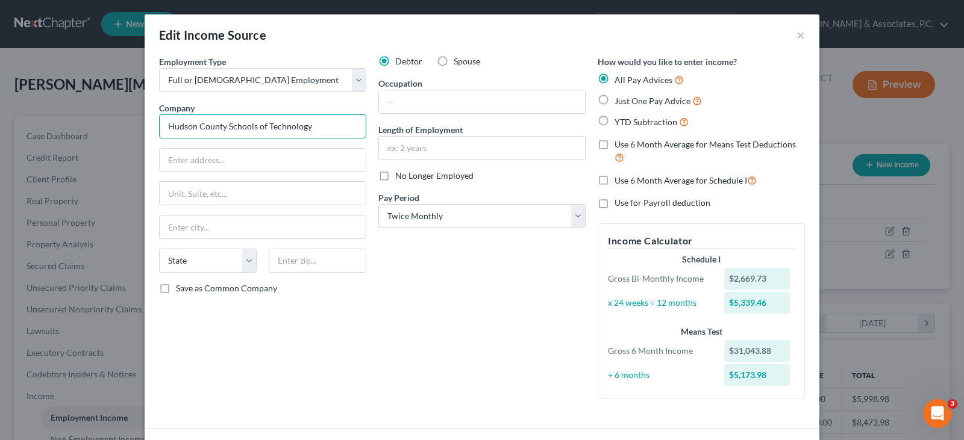
click at [335, 125] on input "Hudson County Schools of Technology" at bounding box center [262, 126] width 207 height 24
drag, startPoint x: 202, startPoint y: 158, endPoint x: 182, endPoint y: 130, distance: 34.6
click at [200, 157] on input "text" at bounding box center [263, 160] width 206 height 23
click at [182, 128] on input "Hudson County Schools of Technology" at bounding box center [262, 126] width 207 height 24
drag, startPoint x: 289, startPoint y: 158, endPoint x: 358, endPoint y: 130, distance: 74.8
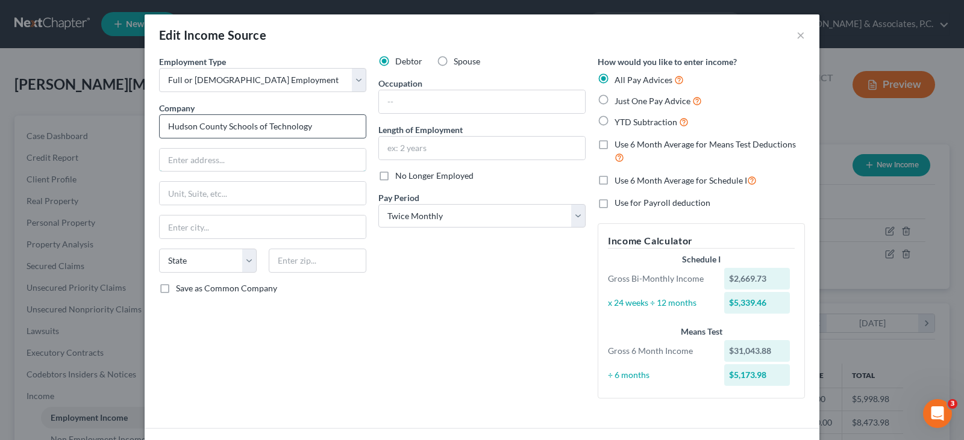
click at [289, 158] on input "text" at bounding box center [263, 160] width 206 height 23
click at [392, 108] on input "text" at bounding box center [482, 101] width 206 height 23
type input "sECRETARY"
drag, startPoint x: 442, startPoint y: 102, endPoint x: 376, endPoint y: 101, distance: 65.7
click at [379, 101] on input "sECRETARY" at bounding box center [482, 101] width 206 height 23
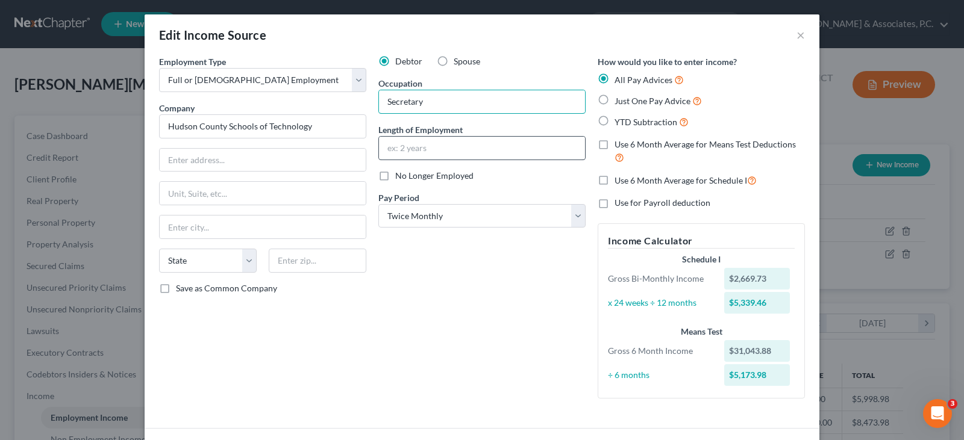
type input "Secretary"
click at [408, 153] on input "text" at bounding box center [482, 148] width 206 height 23
type input "10 Years"
click at [307, 162] on input "text" at bounding box center [263, 160] width 206 height 23
type input "[STREET_ADDRESS]"
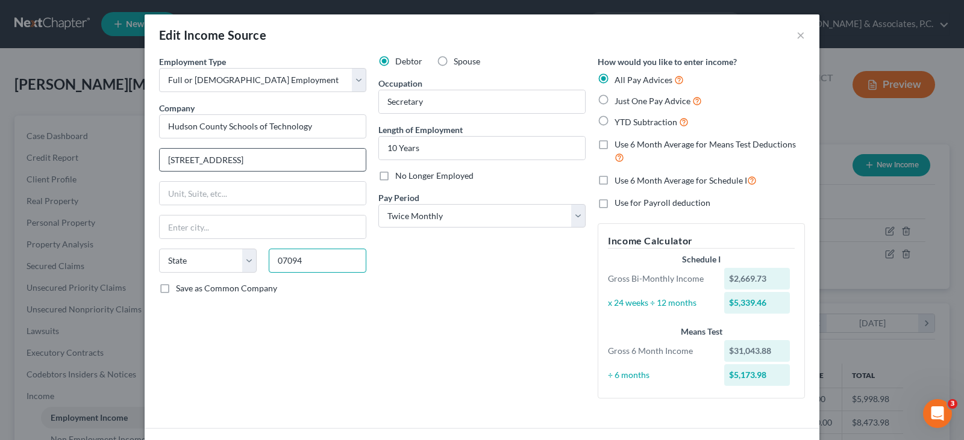
type input "07094"
type input "Secaucus"
select select "33"
click at [444, 286] on div "Debtor Spouse Occupation Secretary Length of Employment 10 Years No Longer Empl…" at bounding box center [481, 231] width 219 height 353
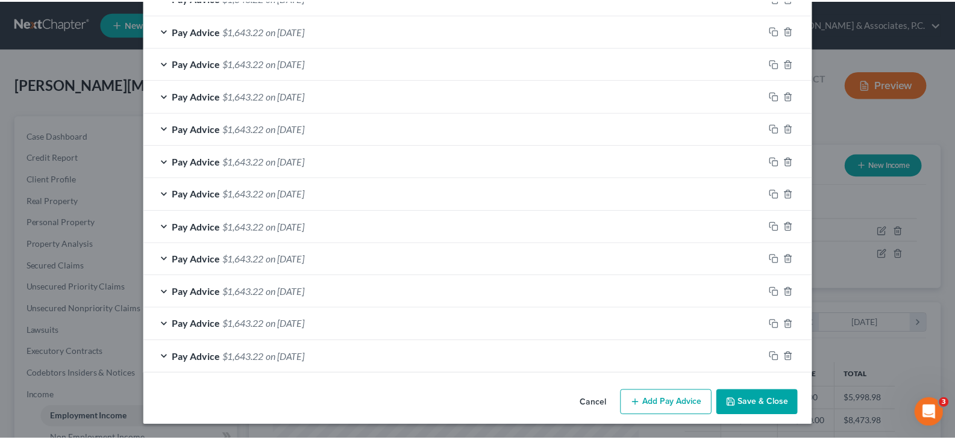
scroll to position [546, 0]
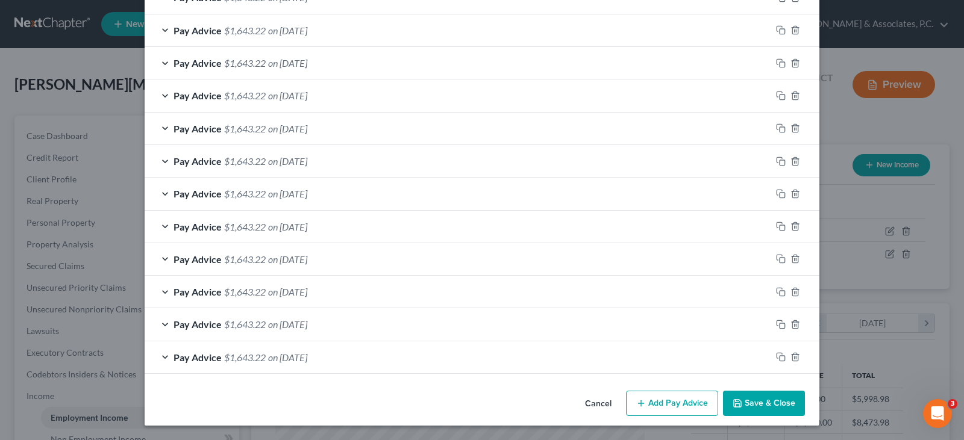
click at [777, 399] on button "Save & Close" at bounding box center [764, 403] width 82 height 25
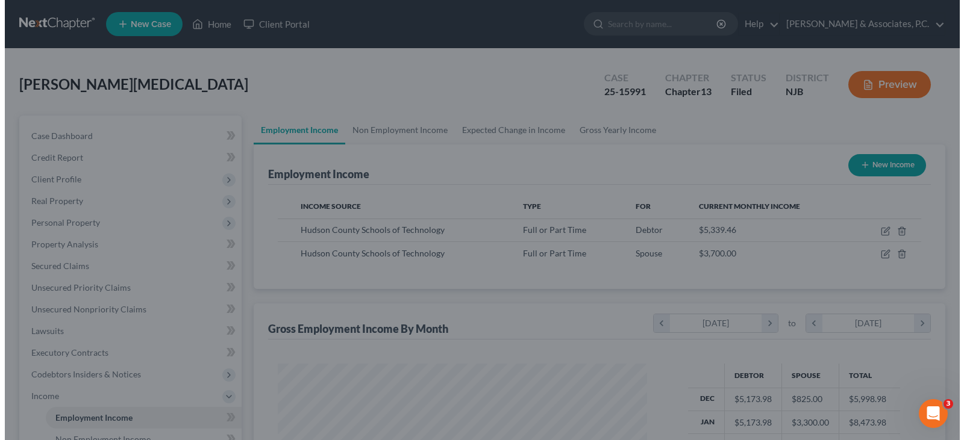
scroll to position [602232, 602058]
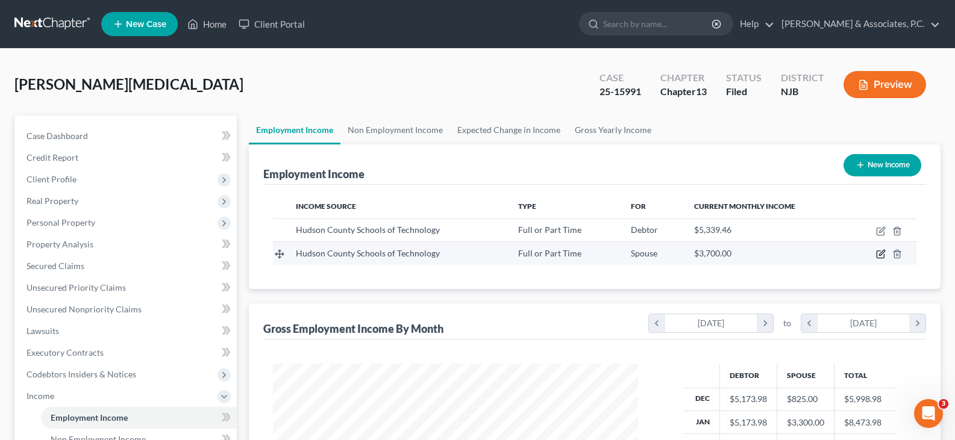
click at [882, 252] on icon "button" at bounding box center [881, 253] width 5 height 5
select select "0"
select select "1"
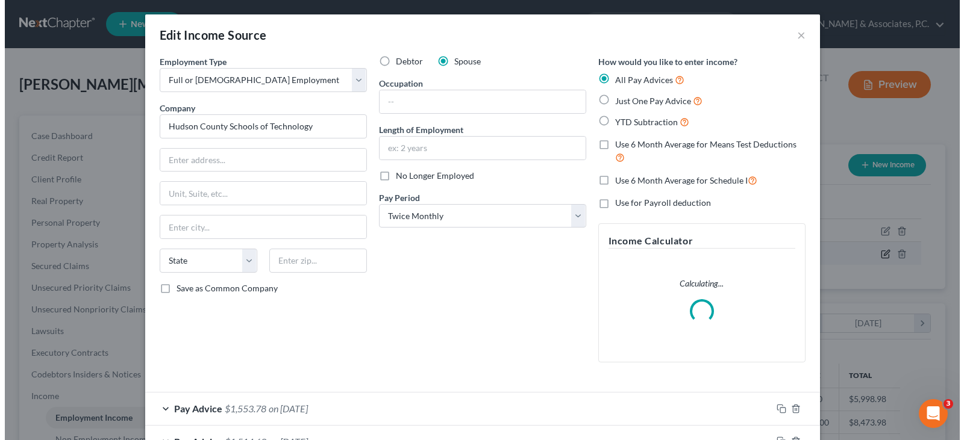
scroll to position [216, 393]
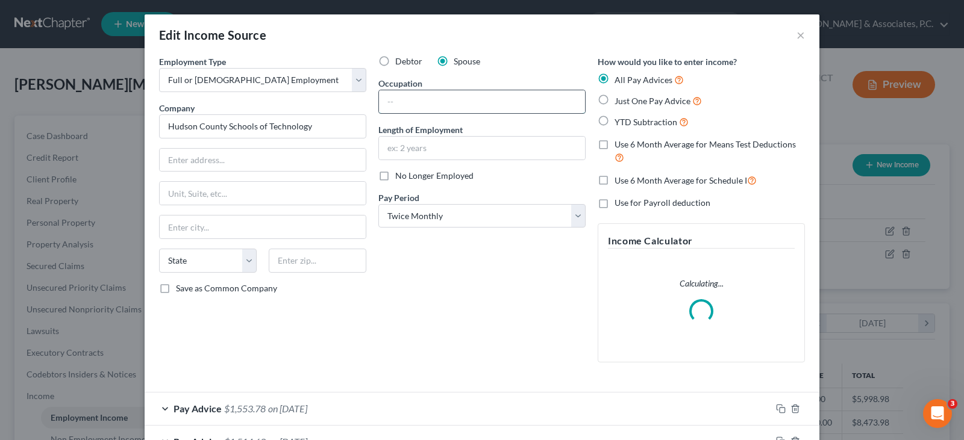
click at [419, 102] on input "text" at bounding box center [482, 101] width 206 height 23
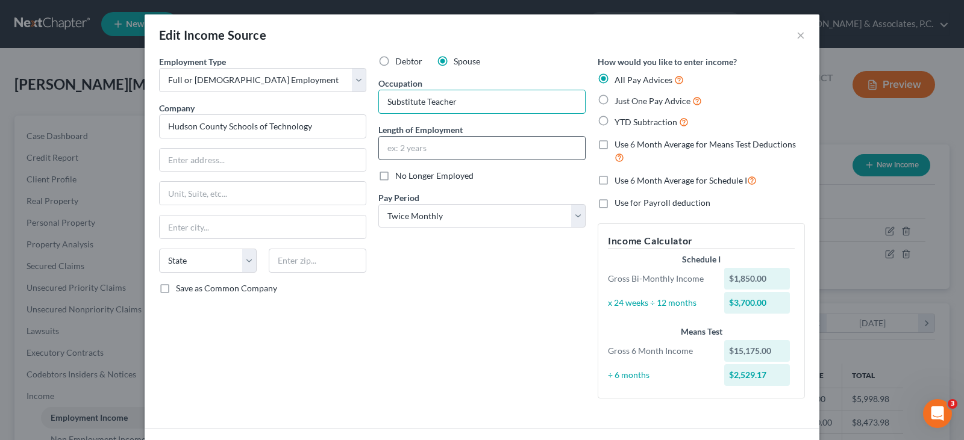
type input "Substitute Teacher"
click at [406, 149] on input "text" at bounding box center [482, 148] width 206 height 23
type input "5 Years"
click at [272, 162] on input "text" at bounding box center [263, 160] width 206 height 23
type input "[STREET_ADDRESS]"
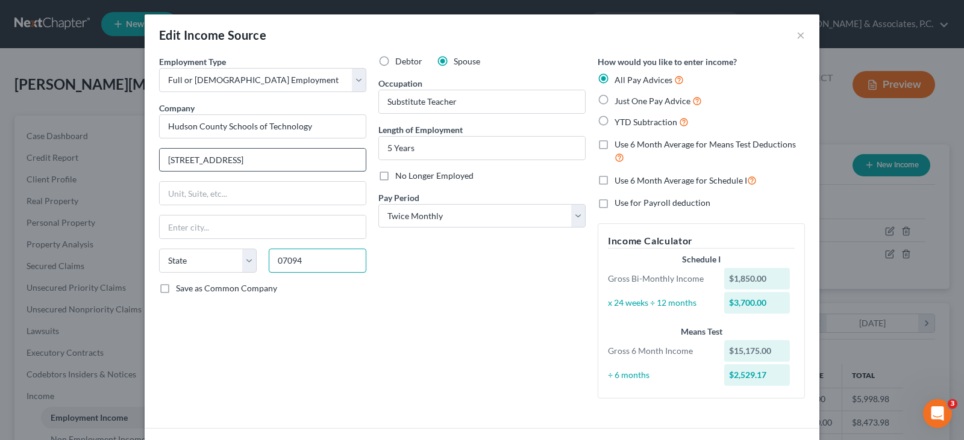
type input "07094"
type input "Secaucus"
select select "33"
click at [435, 310] on div "Debtor Spouse Occupation Substitute Teacher Length of Employment 5 Years No Lon…" at bounding box center [481, 231] width 219 height 353
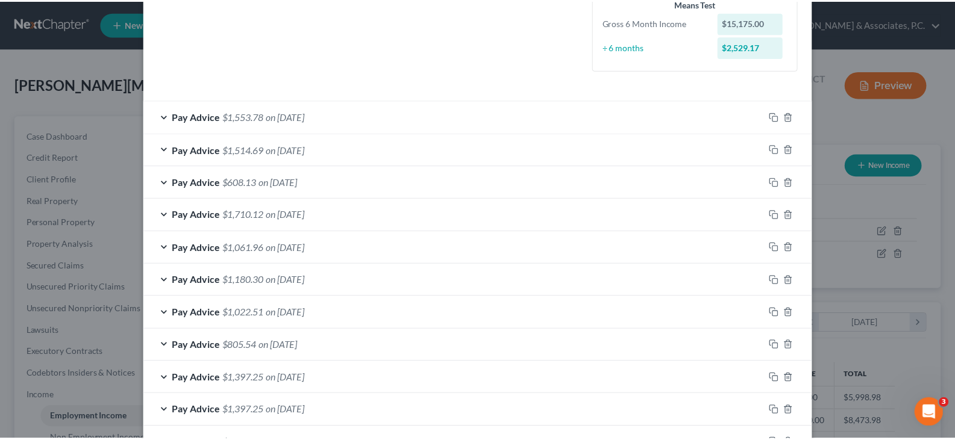
scroll to position [448, 0]
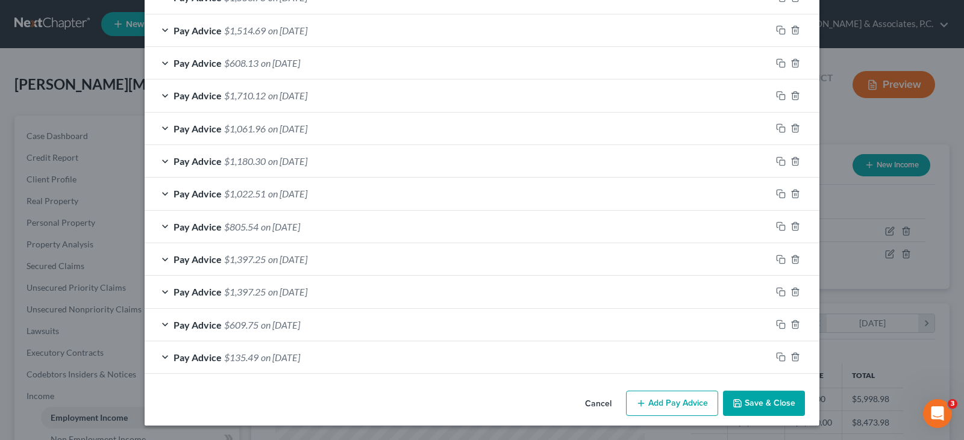
click at [748, 396] on button "Save & Close" at bounding box center [764, 403] width 82 height 25
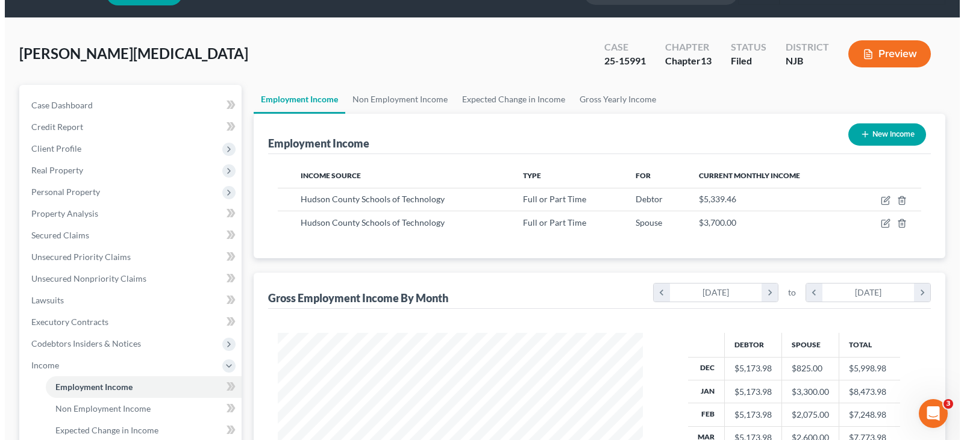
scroll to position [0, 0]
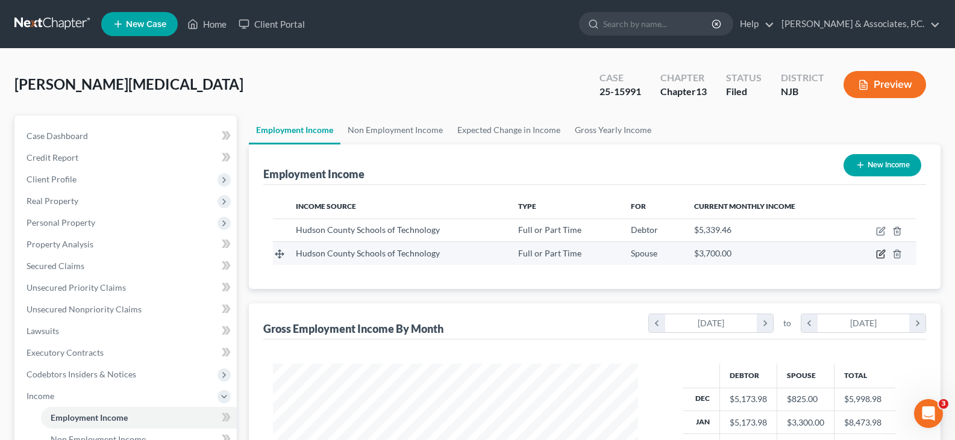
click at [877, 255] on icon "button" at bounding box center [880, 254] width 7 height 7
select select "0"
select select "33"
select select "1"
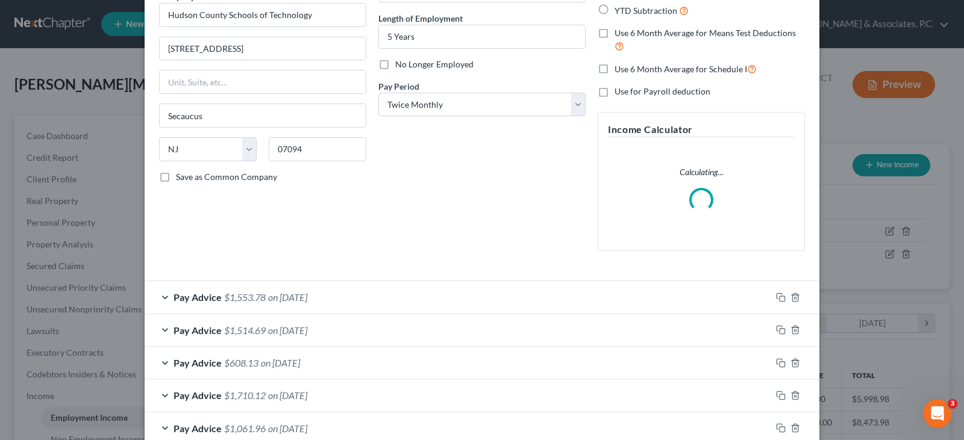
scroll to position [241, 0]
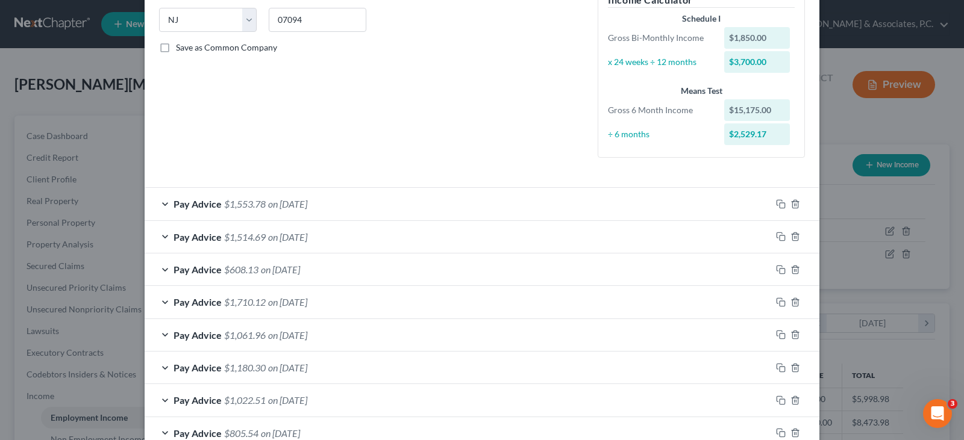
click at [250, 205] on span "$1,553.78" at bounding box center [245, 203] width 42 height 11
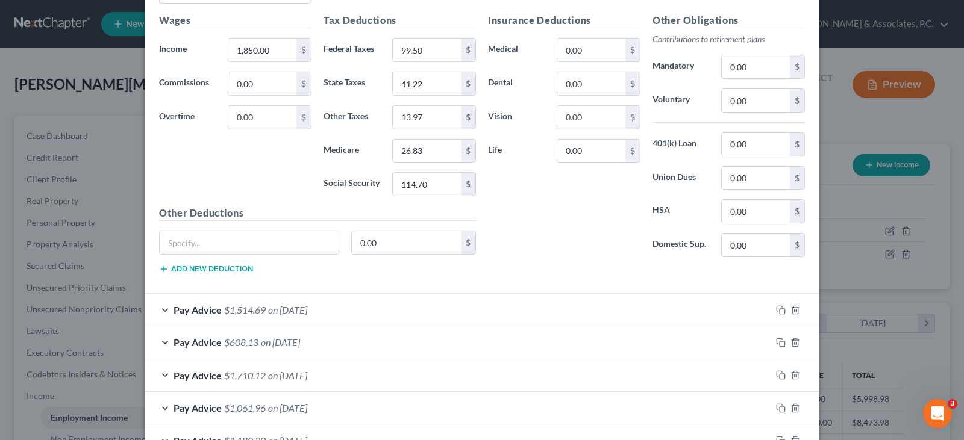
scroll to position [361, 0]
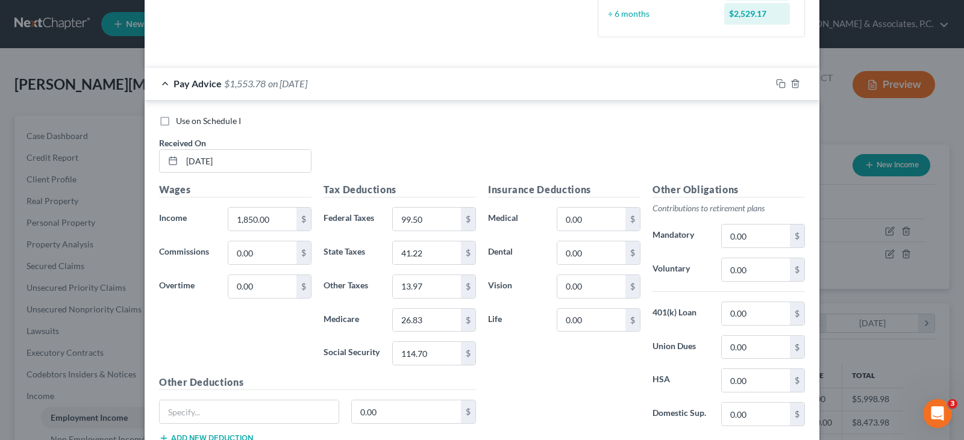
click at [116, 72] on div "Edit Income Source × Employment Type * Select Full or [DEMOGRAPHIC_DATA] Employ…" at bounding box center [482, 220] width 964 height 440
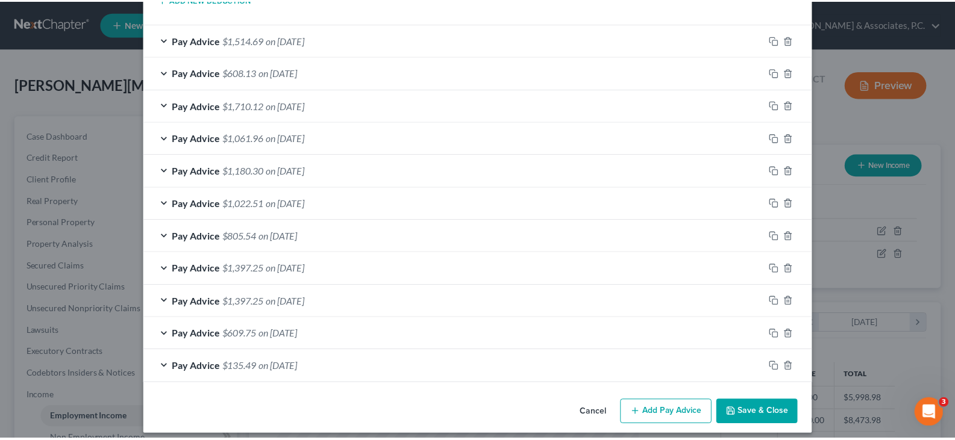
scroll to position [810, 0]
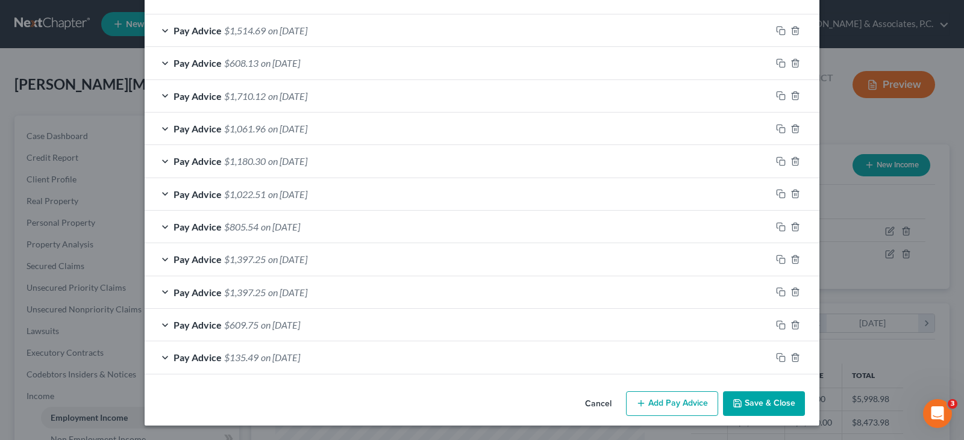
click at [775, 402] on button "Save & Close" at bounding box center [764, 404] width 82 height 25
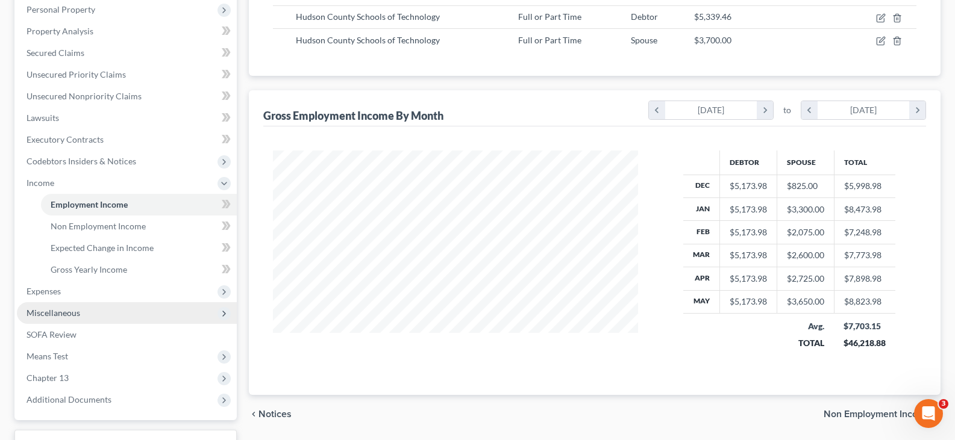
scroll to position [301, 0]
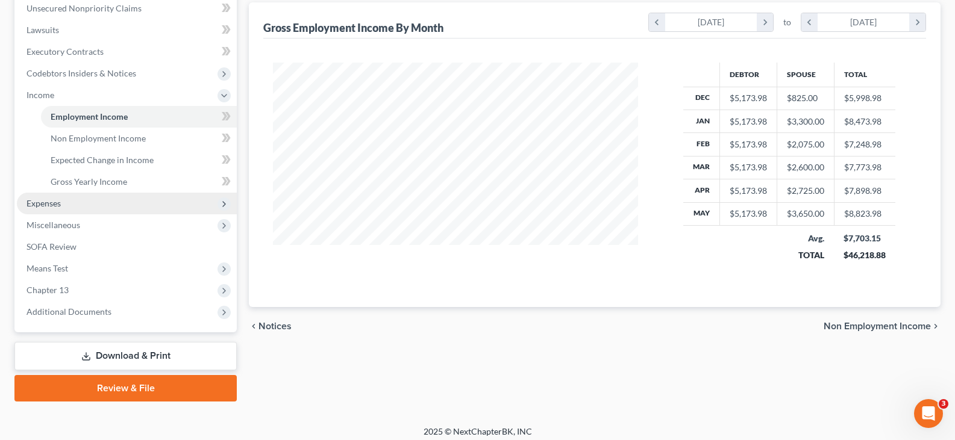
click at [60, 201] on span "Expenses" at bounding box center [44, 203] width 34 height 10
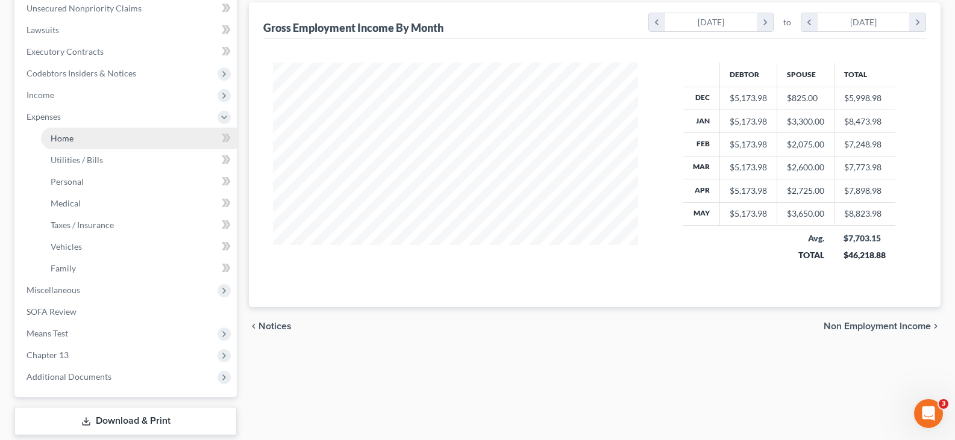
click at [67, 137] on span "Home" at bounding box center [62, 138] width 23 height 10
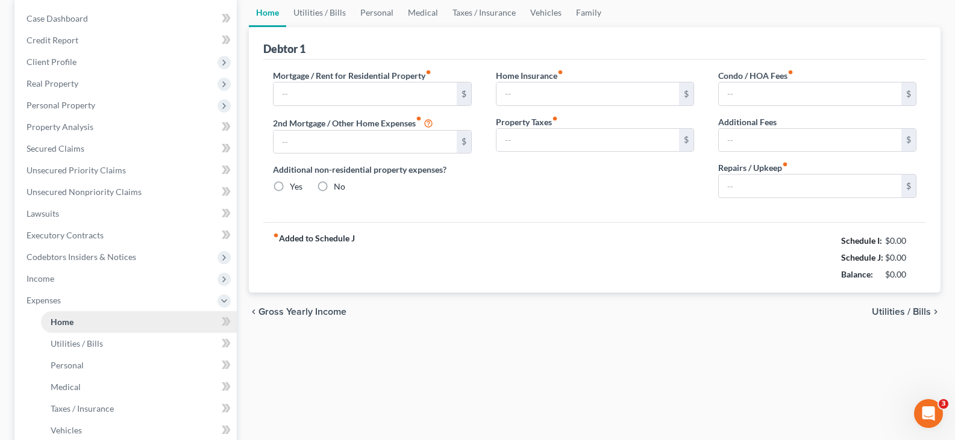
type input "1,982.00"
type input "0.00"
radio input "true"
type input "0.00"
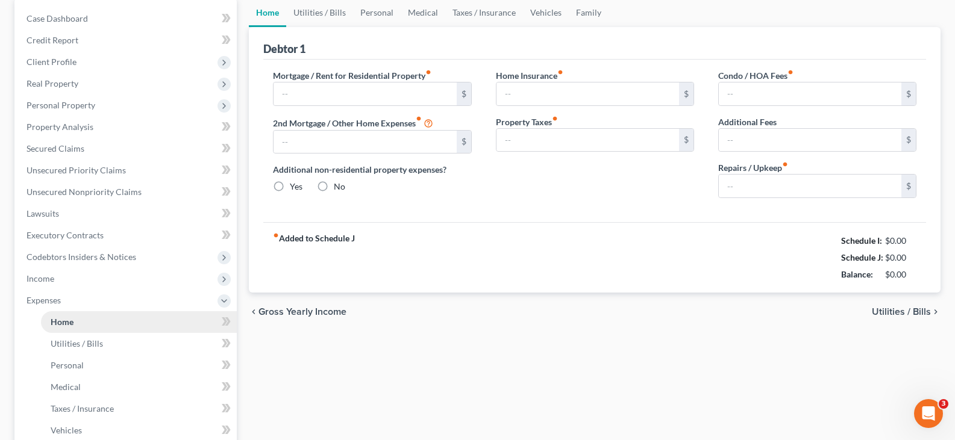
type input "0.00"
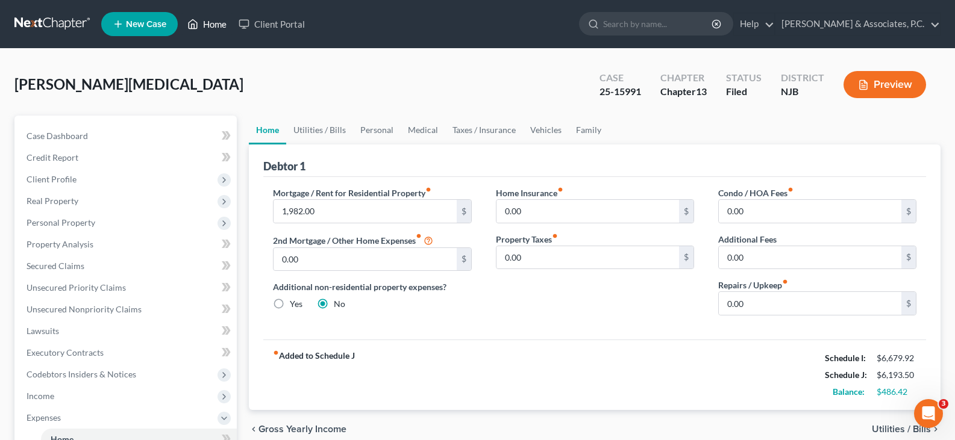
click at [217, 21] on link "Home" at bounding box center [206, 24] width 51 height 22
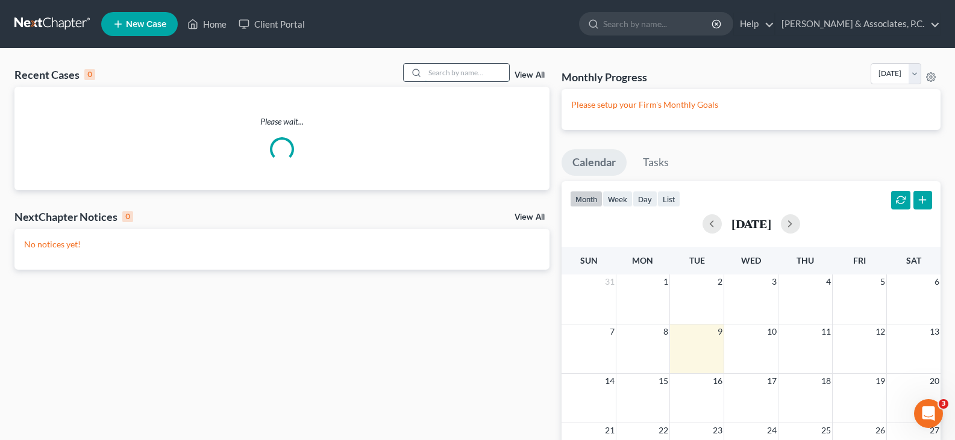
click at [447, 67] on input "search" at bounding box center [467, 72] width 84 height 17
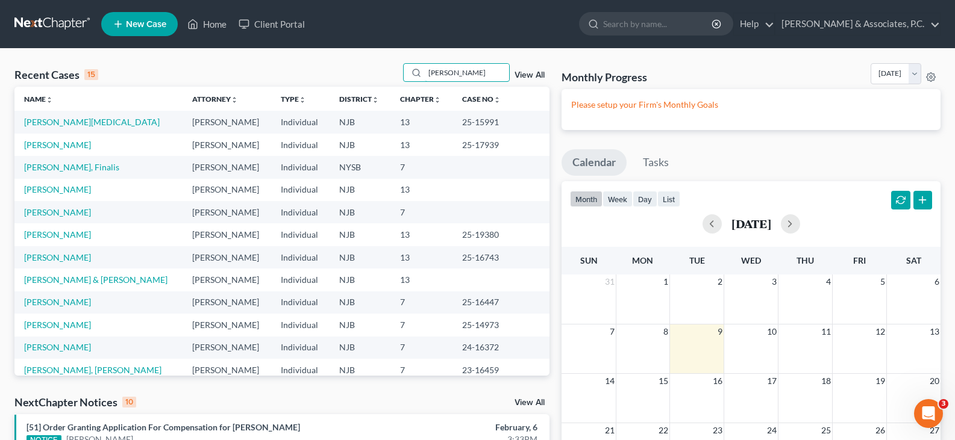
type input "[PERSON_NAME]"
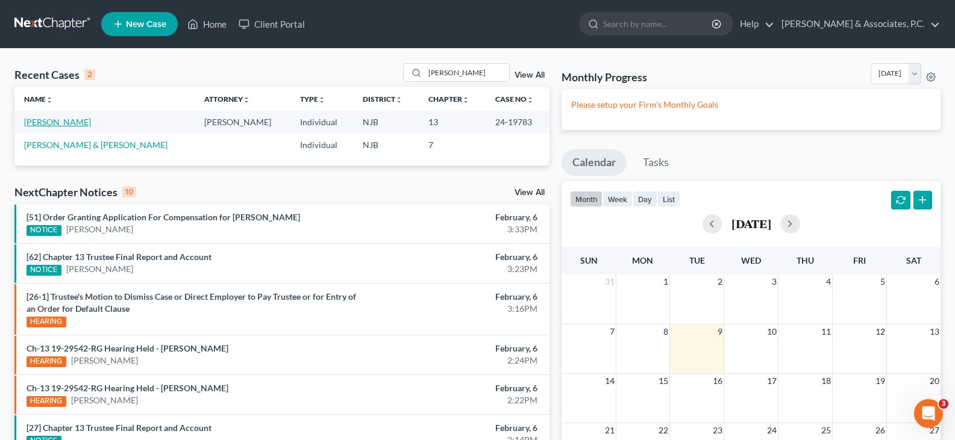
click at [52, 121] on link "[PERSON_NAME]" at bounding box center [57, 122] width 67 height 10
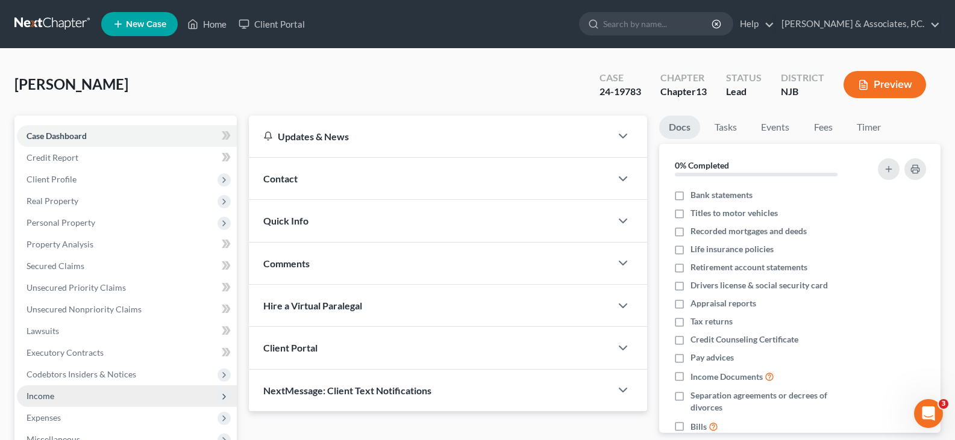
click at [46, 394] on span "Income" at bounding box center [41, 396] width 28 height 10
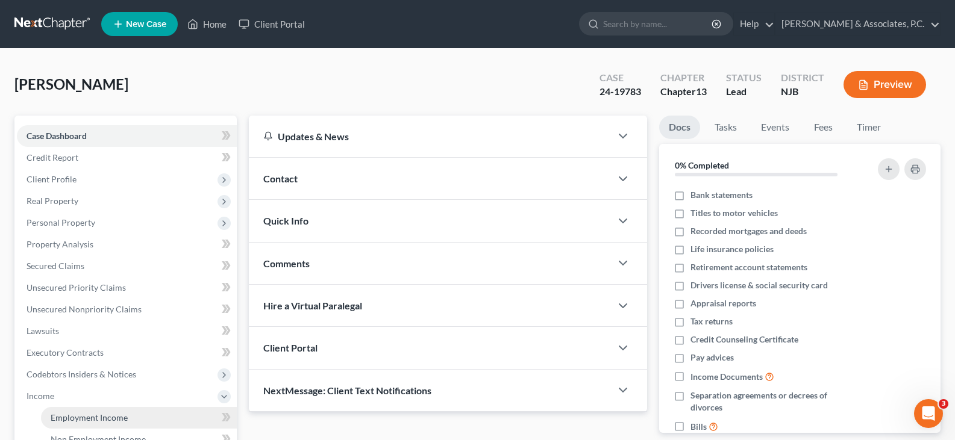
click at [92, 417] on span "Employment Income" at bounding box center [89, 418] width 77 height 10
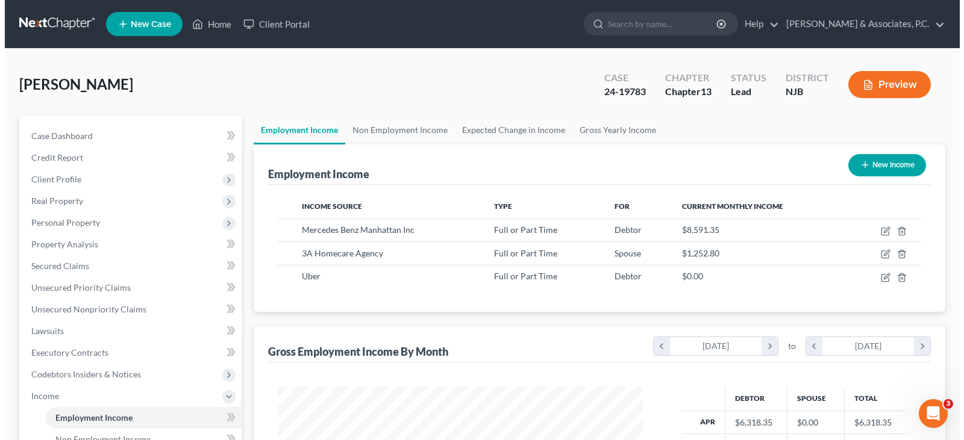
scroll to position [216, 389]
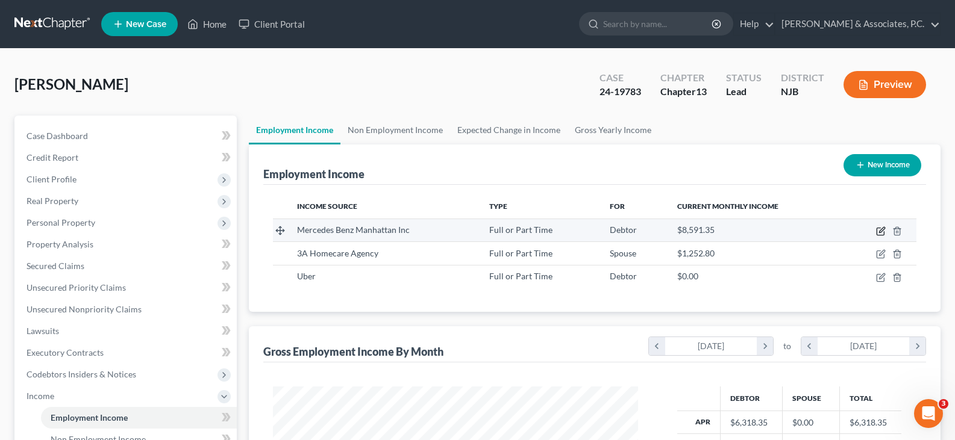
click at [879, 231] on icon "button" at bounding box center [881, 232] width 10 height 10
select select "0"
select select "35"
select select "3"
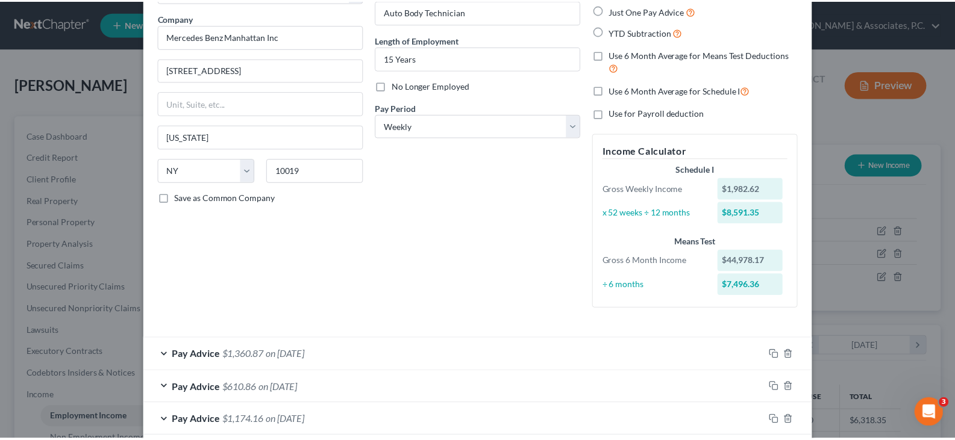
scroll to position [0, 0]
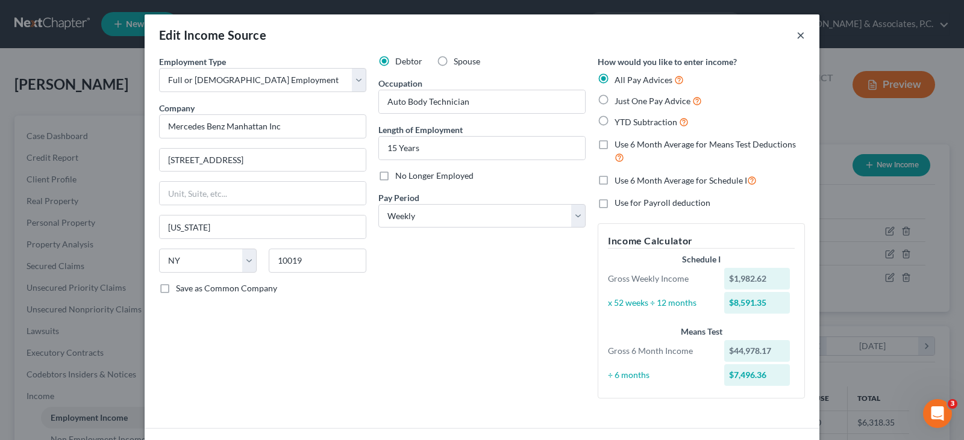
click at [796, 33] on button "×" at bounding box center [800, 35] width 8 height 14
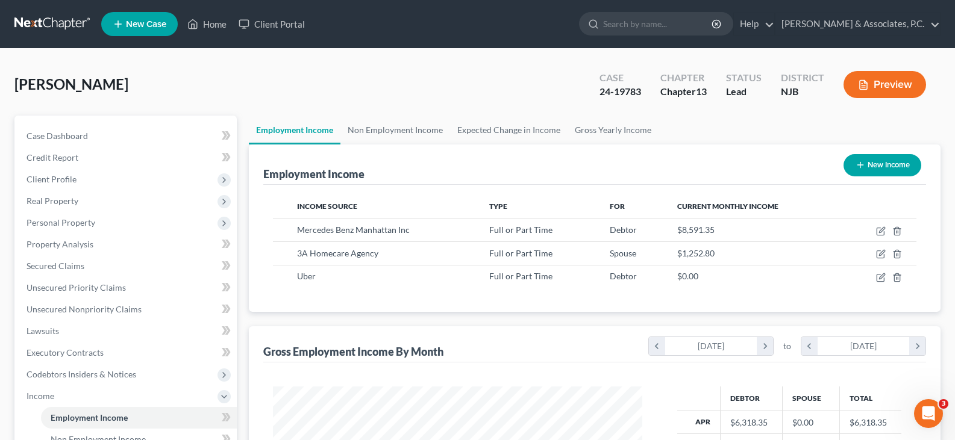
scroll to position [602232, 602058]
